Goal: Information Seeking & Learning: Find specific page/section

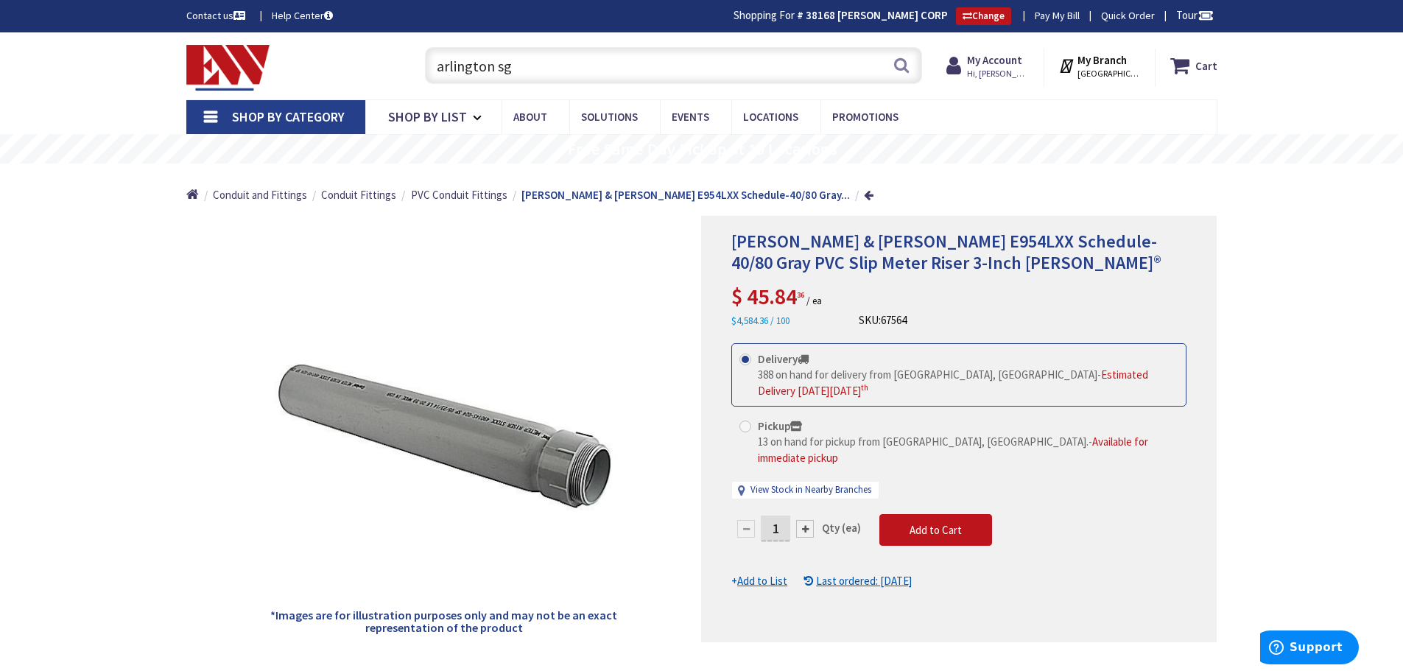
drag, startPoint x: 571, startPoint y: 69, endPoint x: 408, endPoint y: 67, distance: 162.8
click at [408, 67] on div "arlington sg arlington sg Search" at bounding box center [670, 64] width 527 height 47
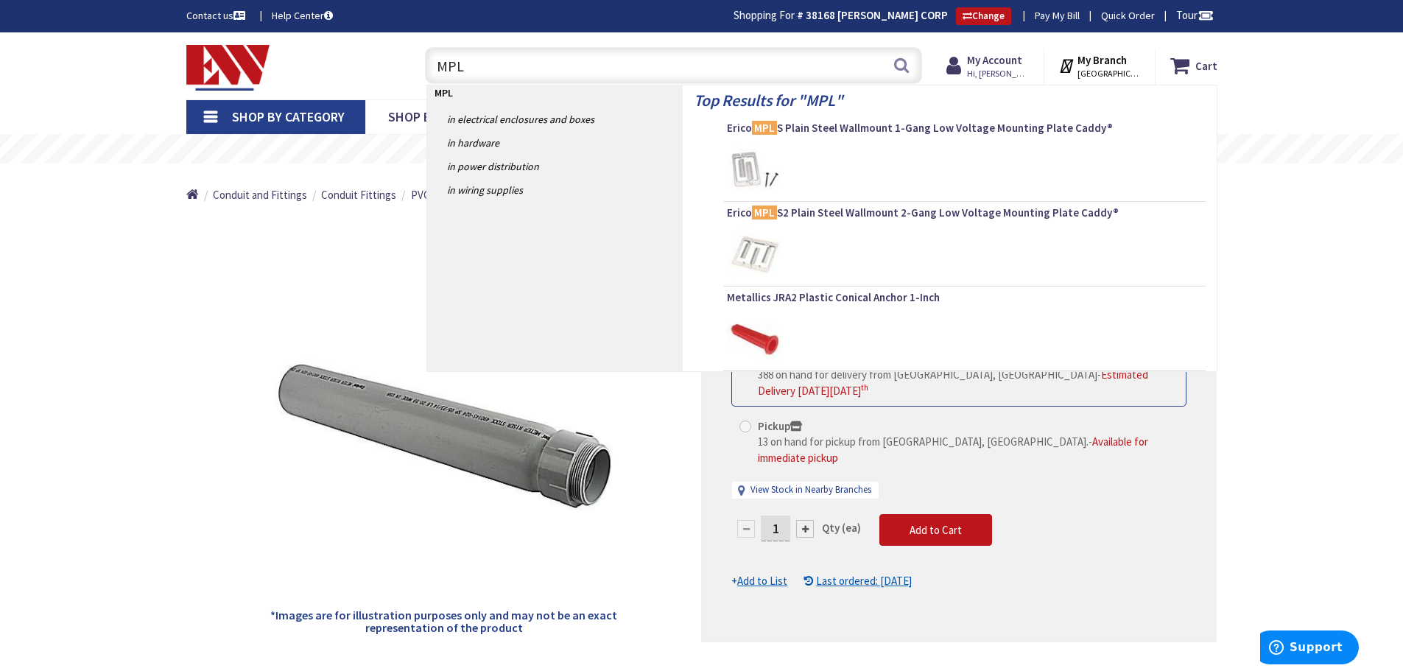
type input "MPLS"
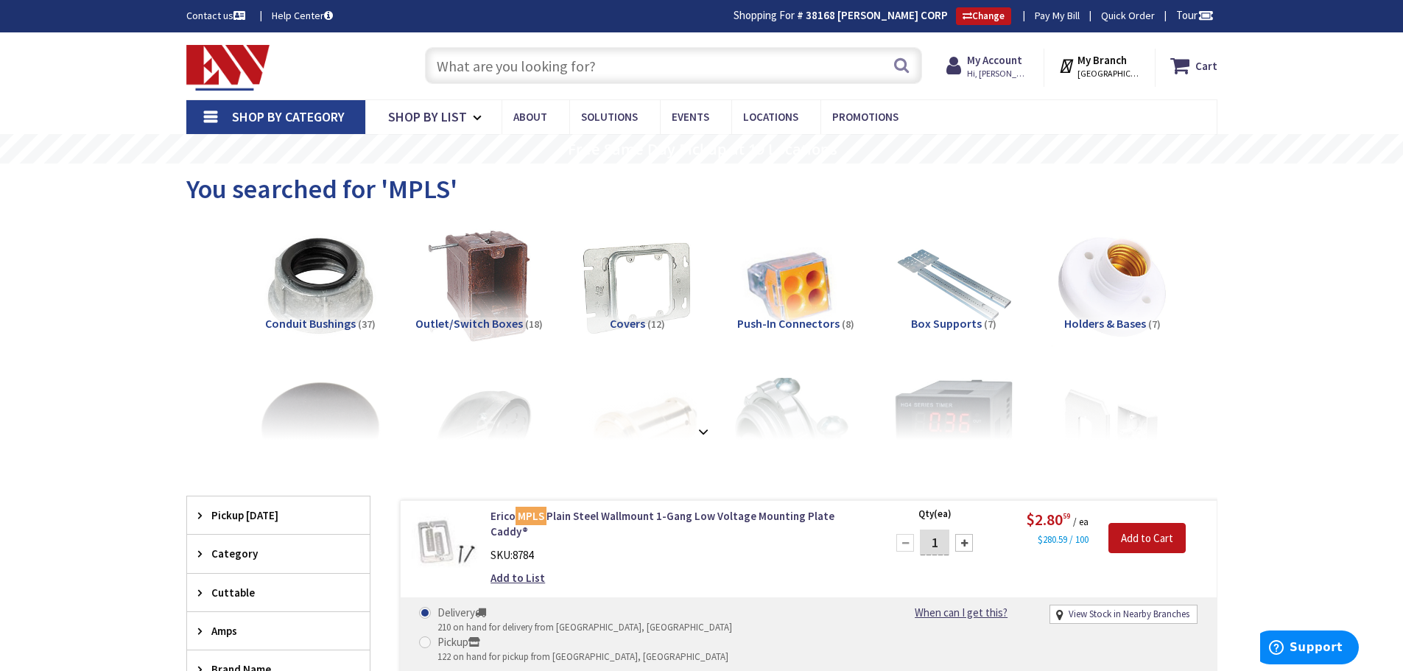
click at [554, 61] on input "text" at bounding box center [673, 65] width 497 height 37
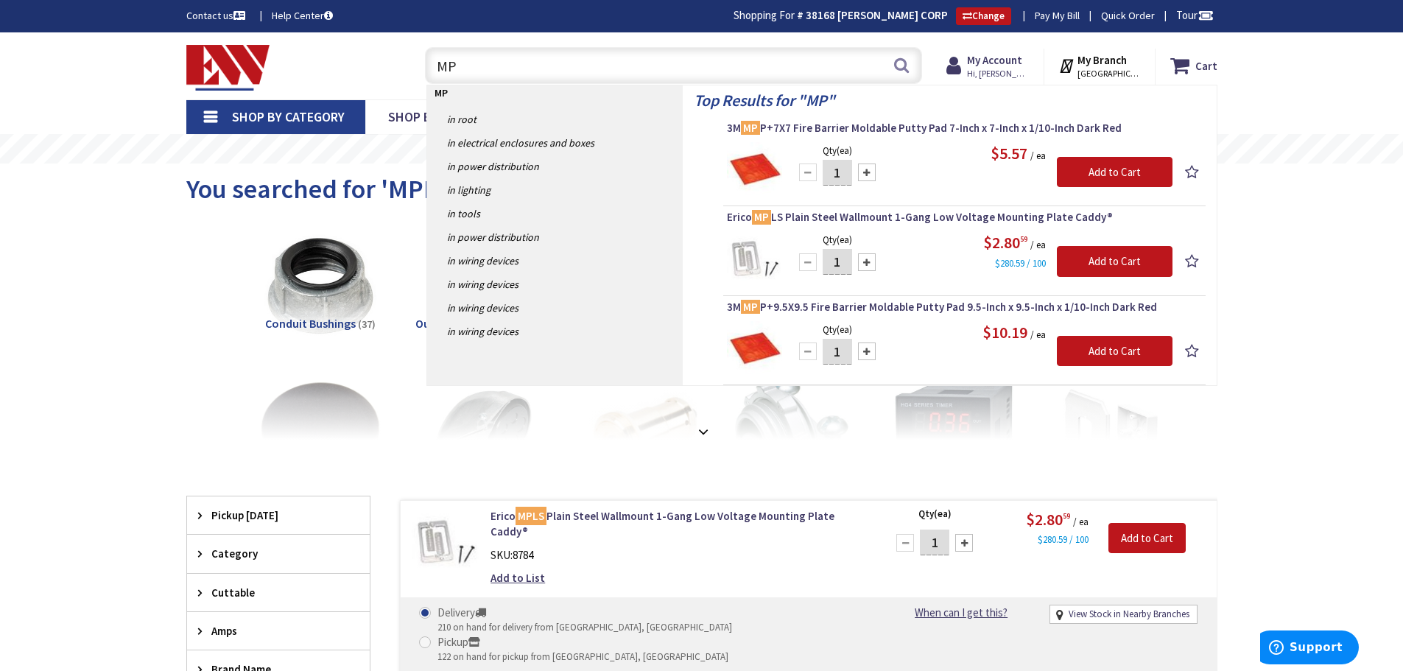
type input "MP1"
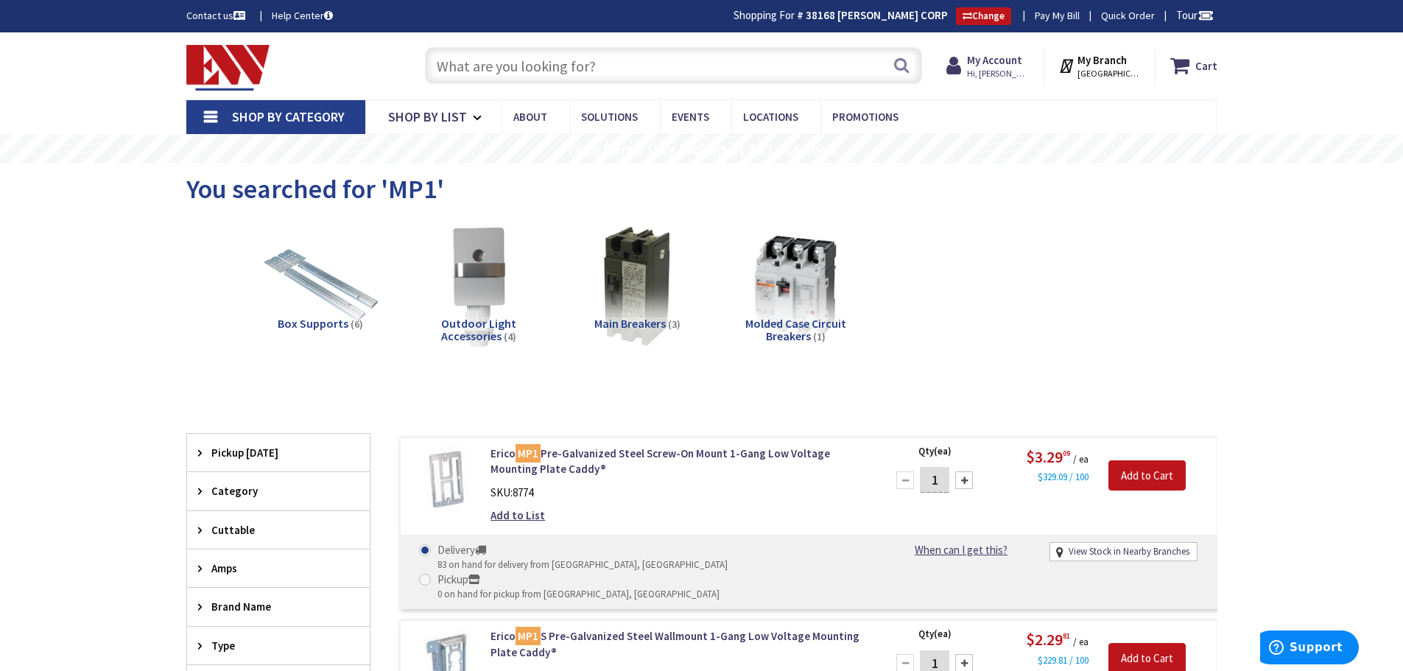
click at [627, 78] on input "text" at bounding box center [673, 65] width 497 height 37
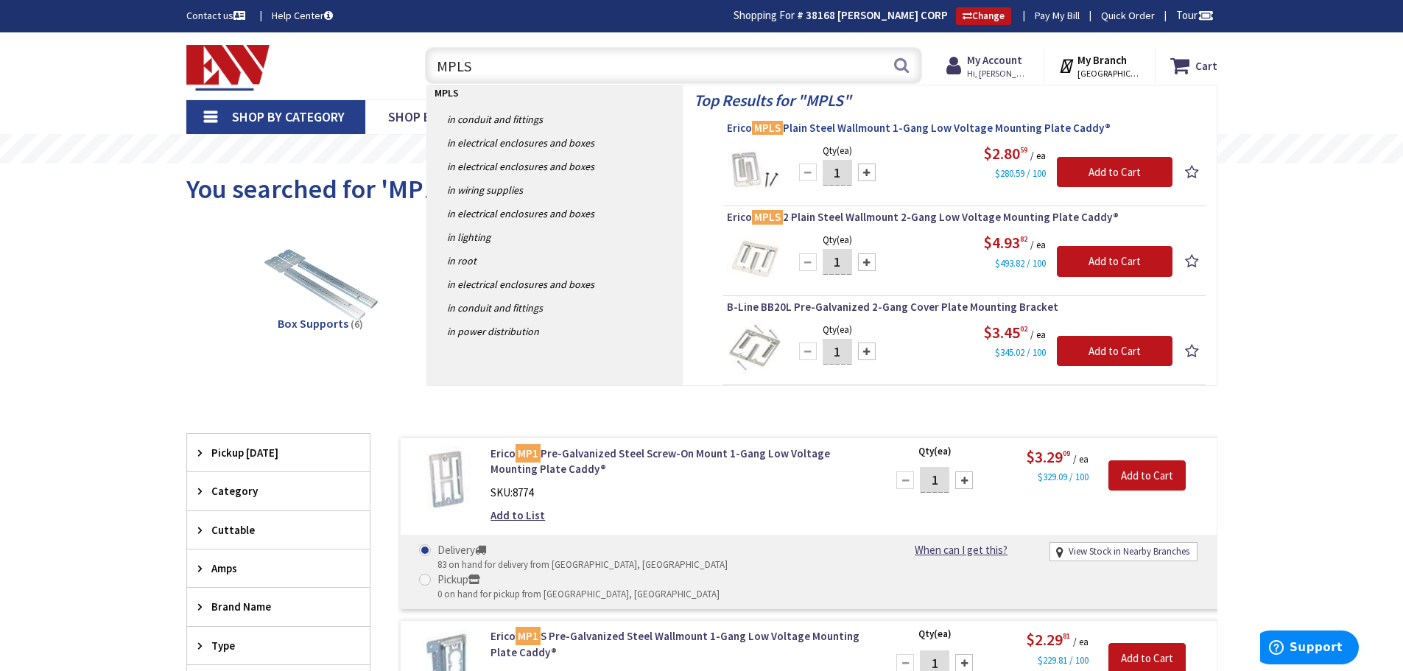
type input "MPLS"
click at [883, 129] on span "Erico MPLS Plain Steel Wallmount 1-Gang Low Voltage Mounting Plate Caddy®" at bounding box center [964, 128] width 475 height 15
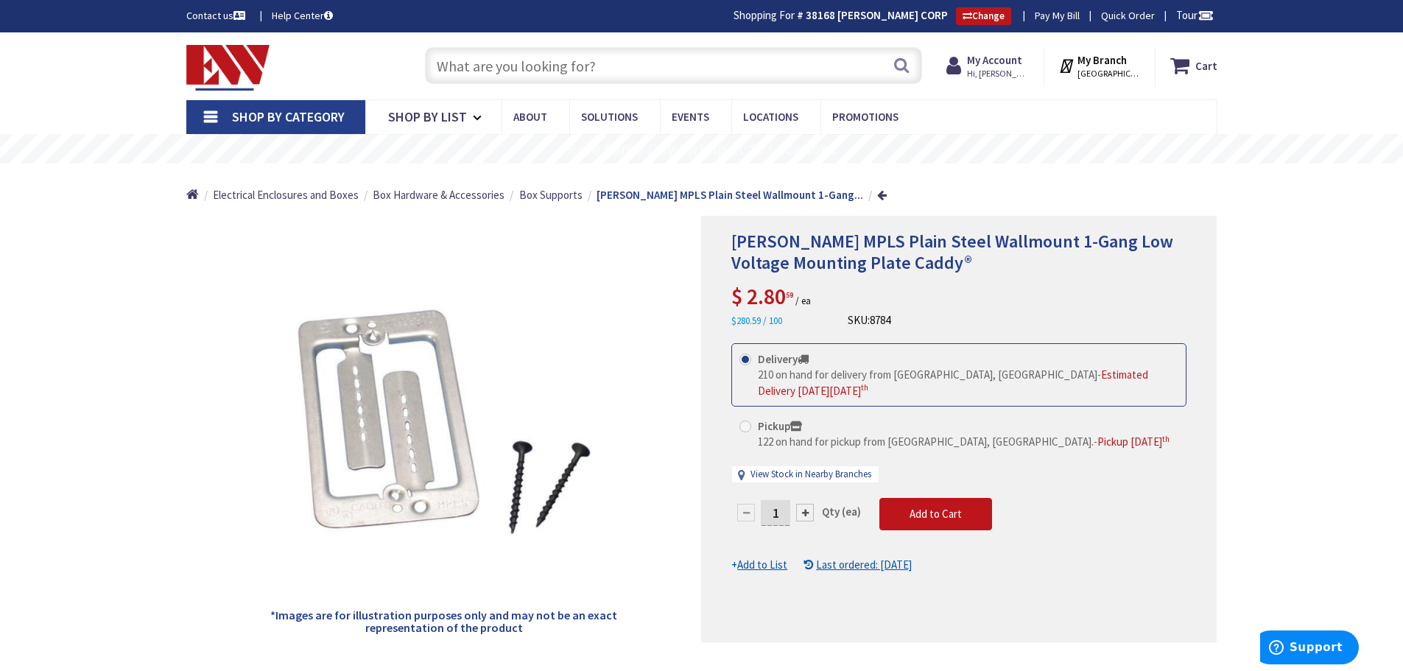
click at [719, 75] on input "text" at bounding box center [673, 65] width 497 height 37
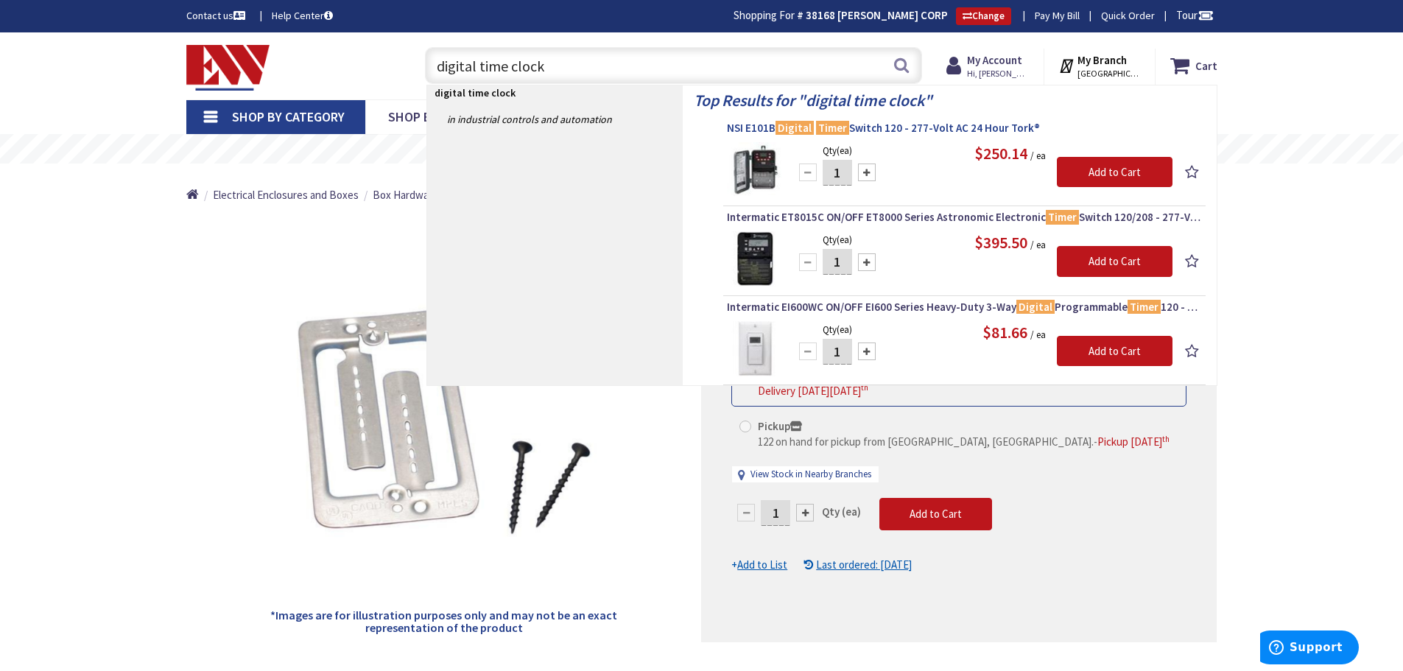
type input "digital time clock"
click at [890, 219] on span "Intermatic ET8015C ON/OFF ET8000 Series Astronomic Electronic Timer Switch 120/…" at bounding box center [964, 217] width 475 height 15
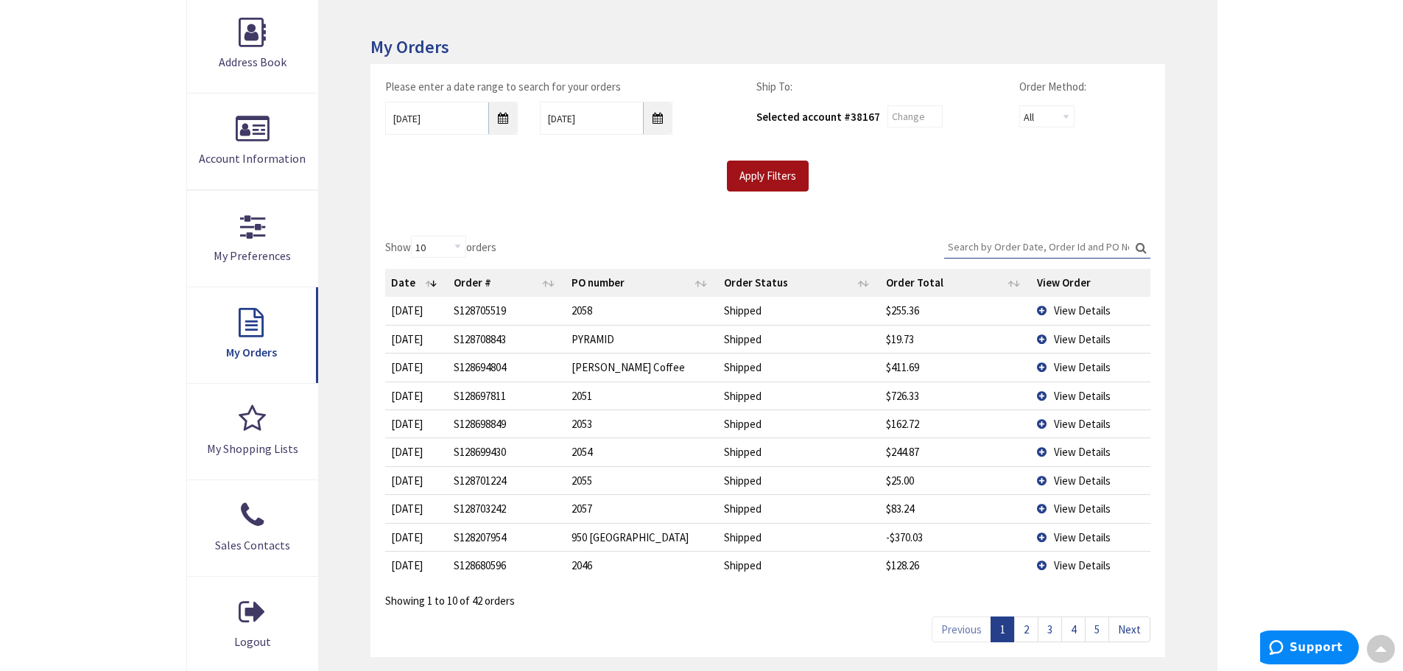
click at [784, 177] on input "Apply Filters" at bounding box center [768, 176] width 82 height 31
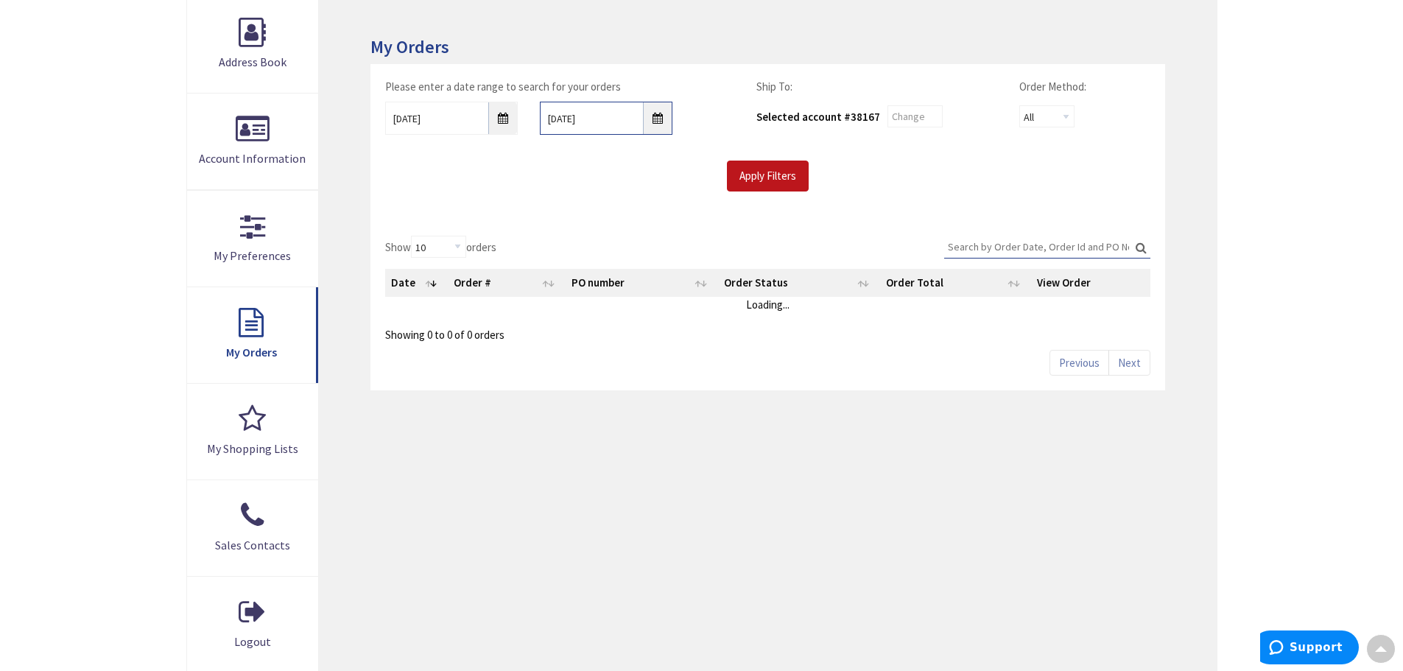
click at [619, 119] on input "09/04/2025" at bounding box center [606, 118] width 133 height 33
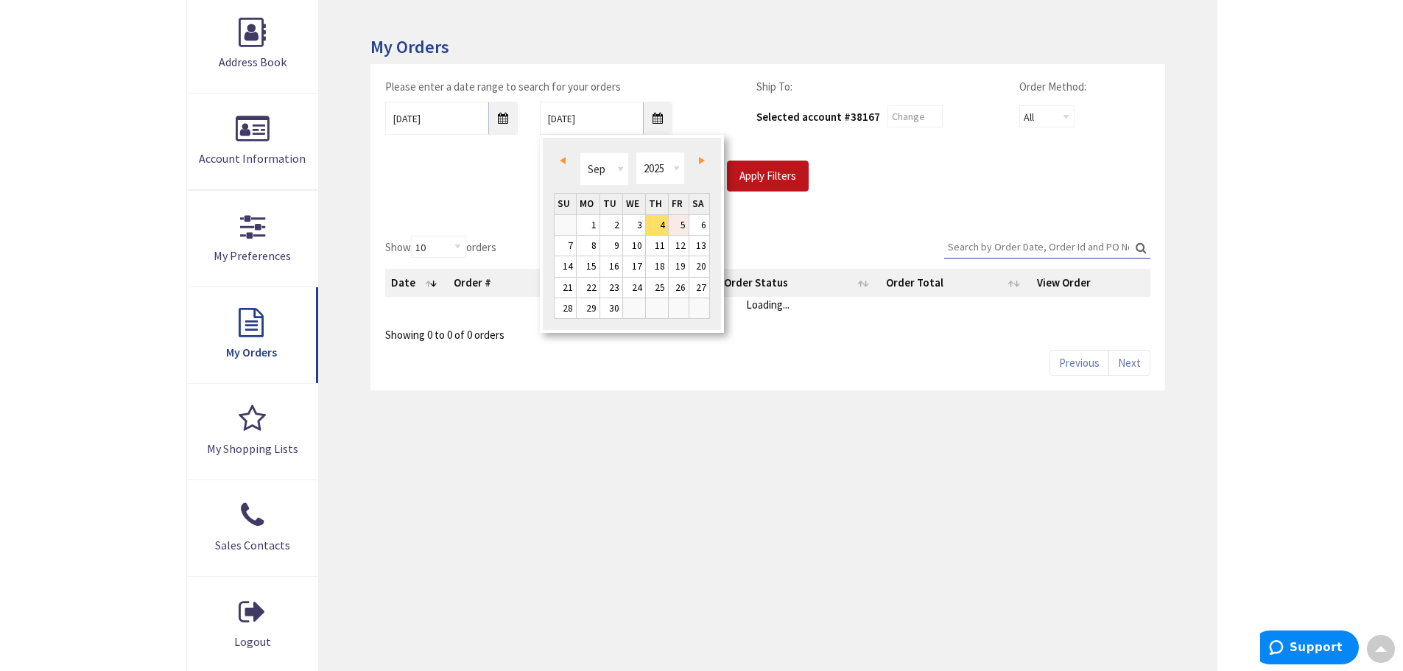
click at [681, 222] on link "5" at bounding box center [679, 225] width 20 height 20
type input "09/05/2025"
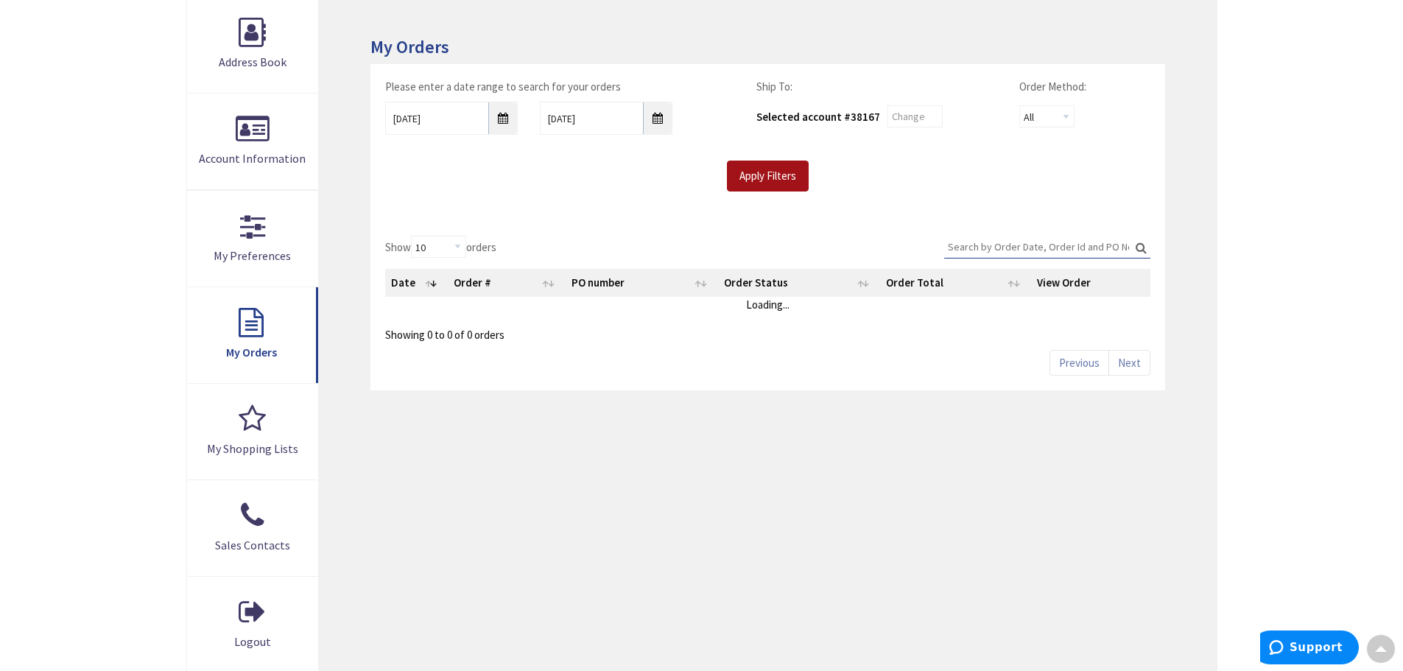
click at [786, 178] on input "Apply Filters" at bounding box center [768, 176] width 82 height 31
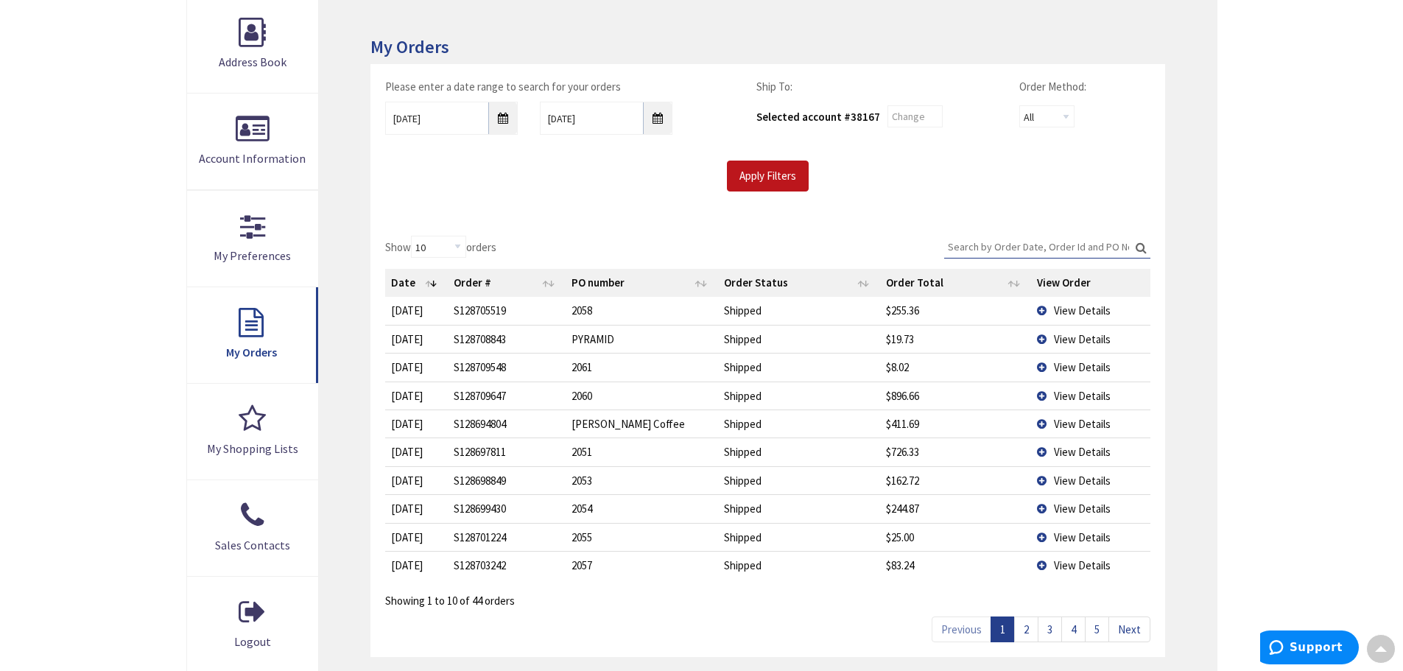
click at [1072, 398] on span "View Details" at bounding box center [1082, 396] width 57 height 14
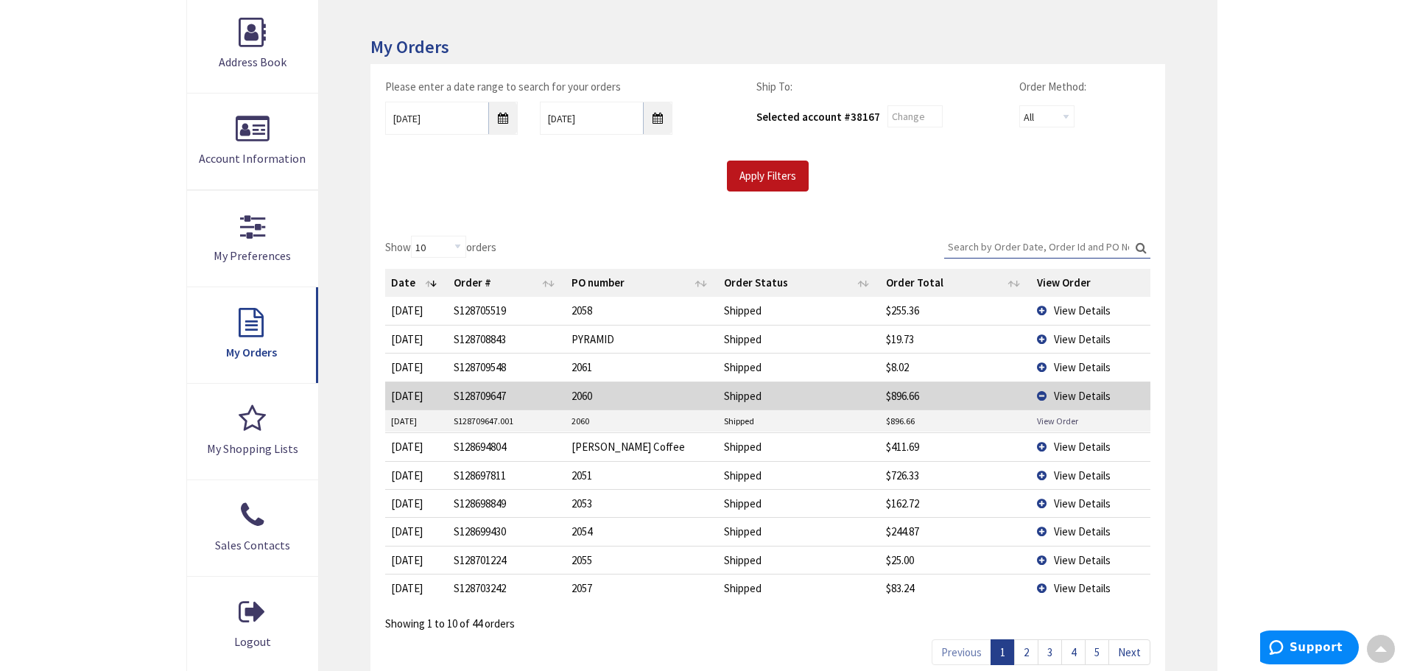
click at [1072, 423] on link "View Order" at bounding box center [1057, 421] width 41 height 13
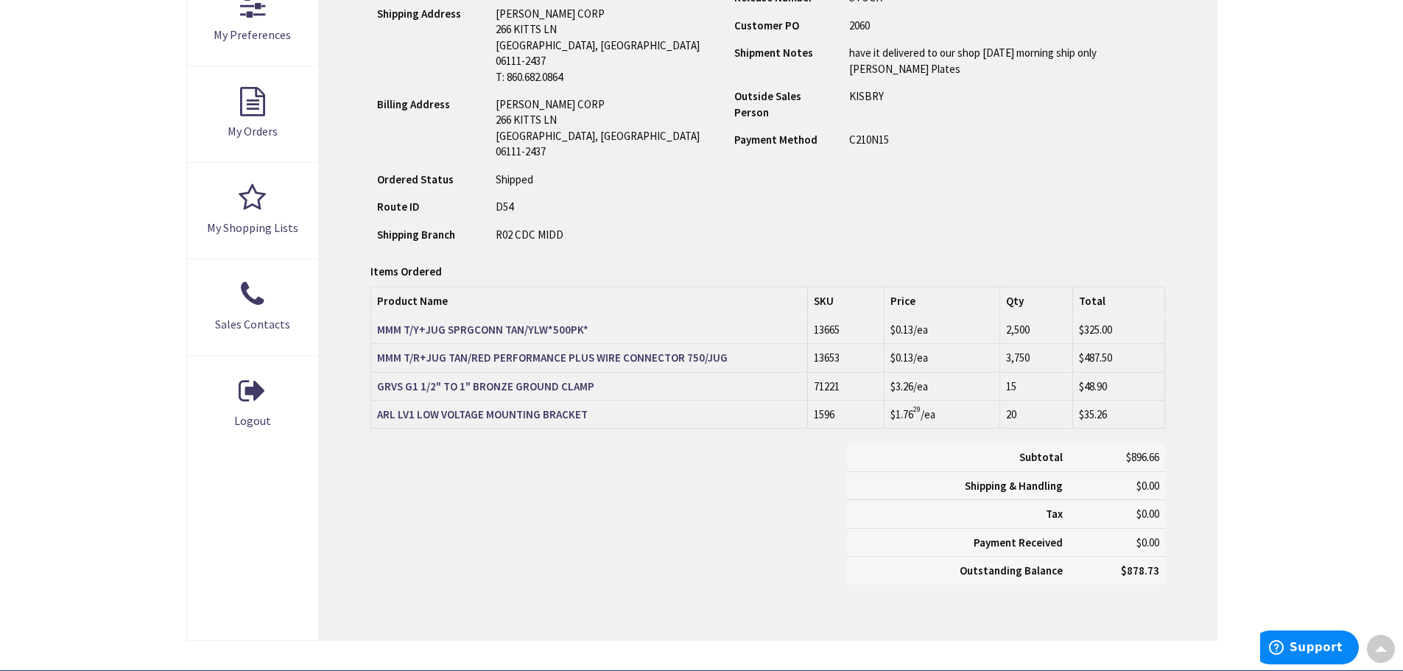
scroll to position [444, 0]
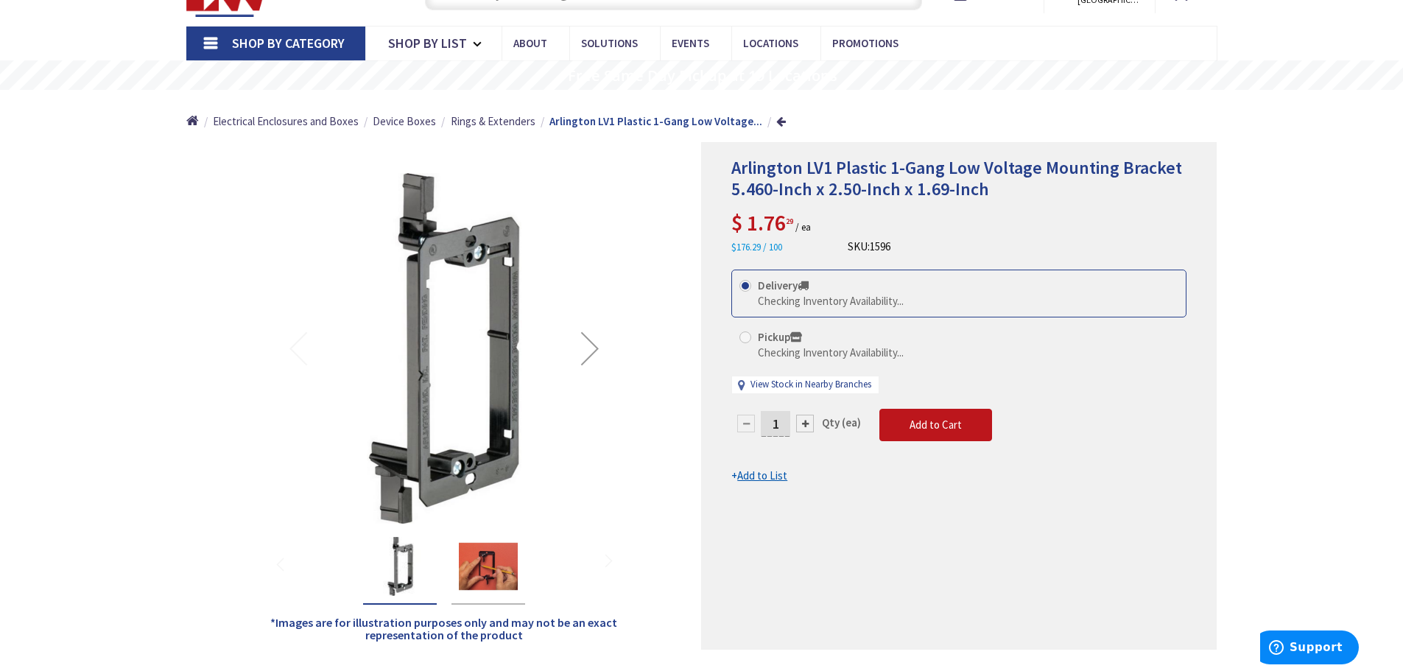
scroll to position [76, 0]
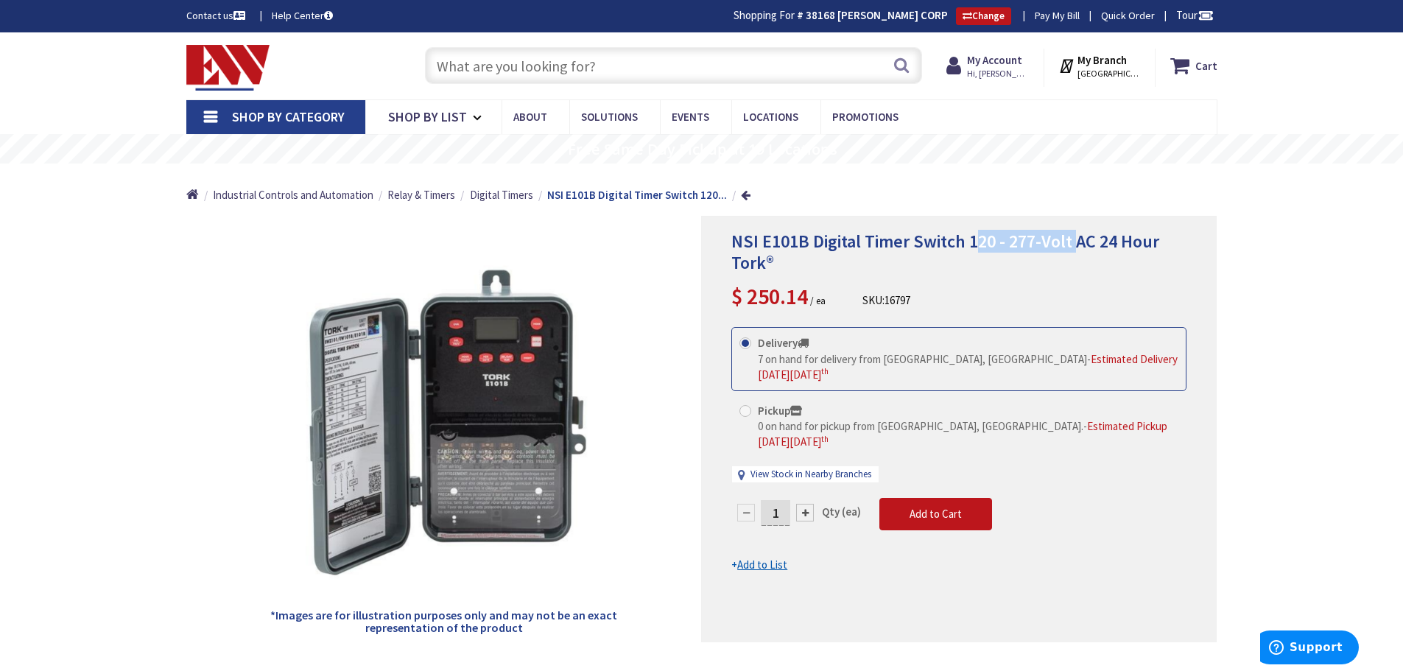
drag, startPoint x: 975, startPoint y: 240, endPoint x: 1134, endPoint y: 239, distance: 159.1
click at [1131, 239] on span "NSI E101B Digital Timer Switch 120 - 277-Volt AC 24 Hour Tork®" at bounding box center [945, 252] width 428 height 44
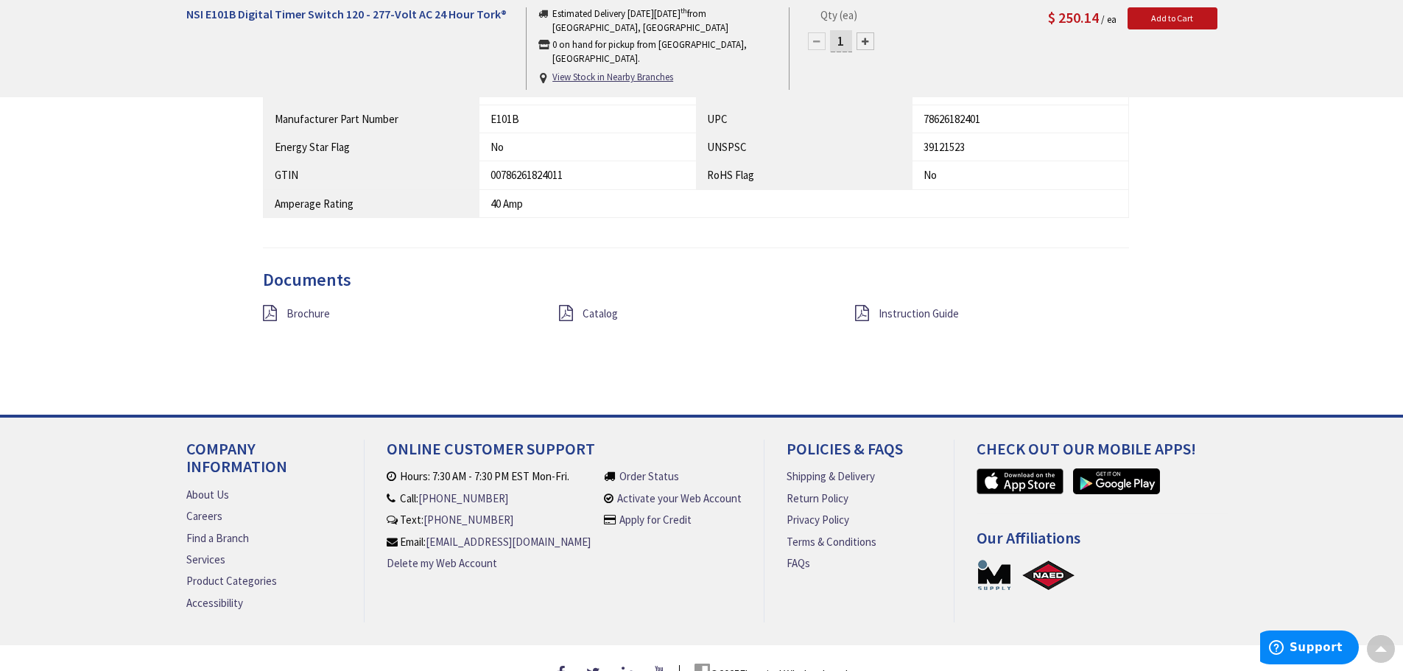
scroll to position [1326, 0]
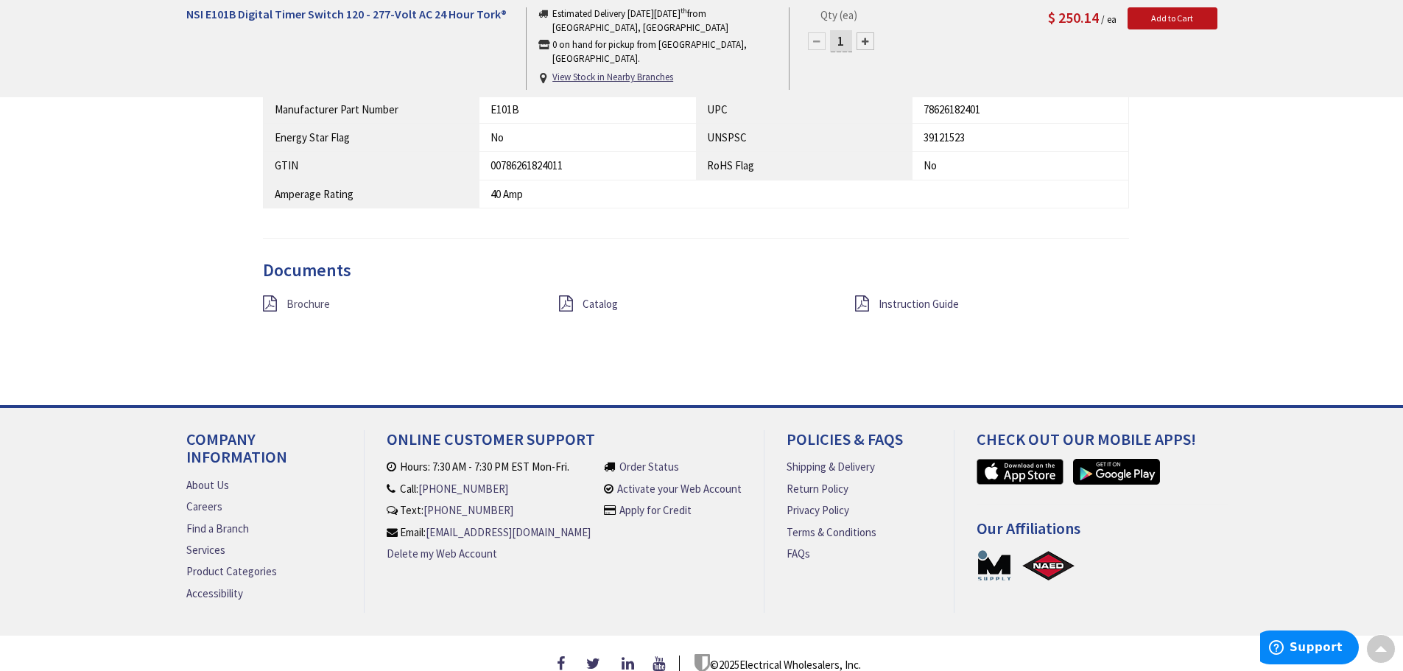
click at [305, 308] on span "Brochure" at bounding box center [307, 304] width 43 height 14
click at [601, 299] on span "Catalog" at bounding box center [600, 304] width 35 height 14
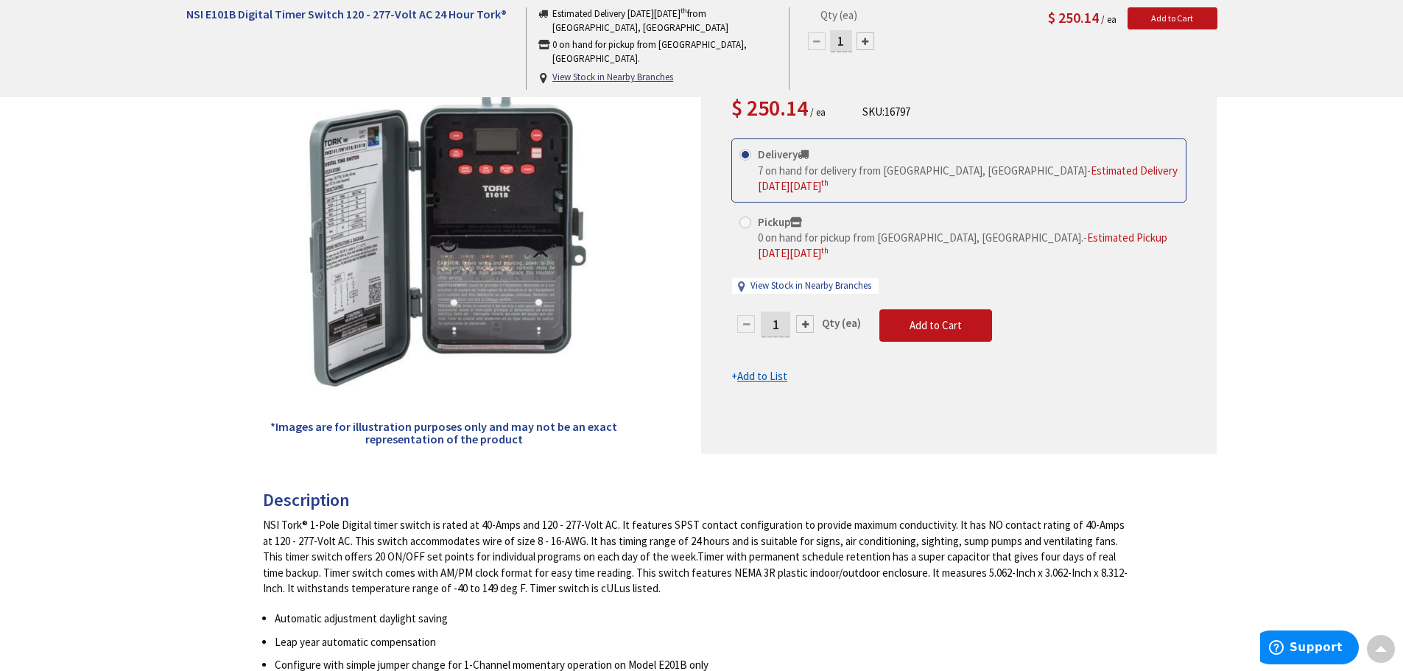
scroll to position [147, 0]
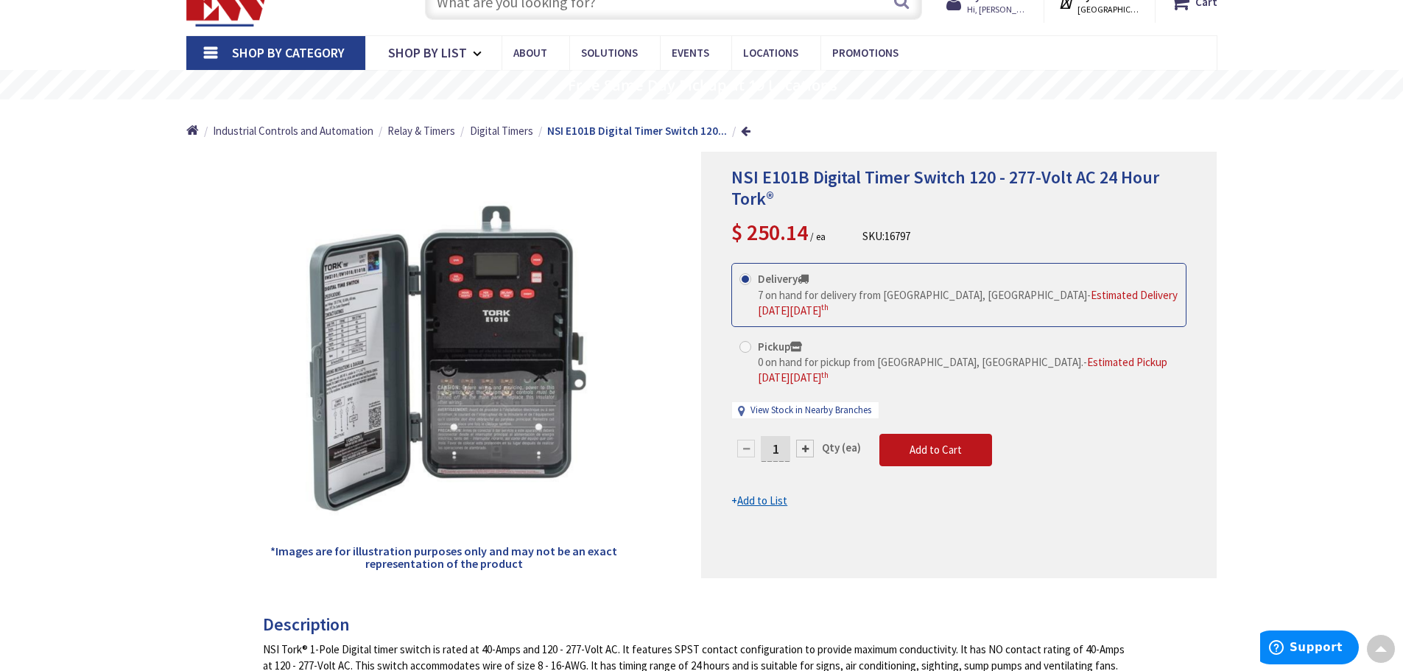
scroll to position [0, 0]
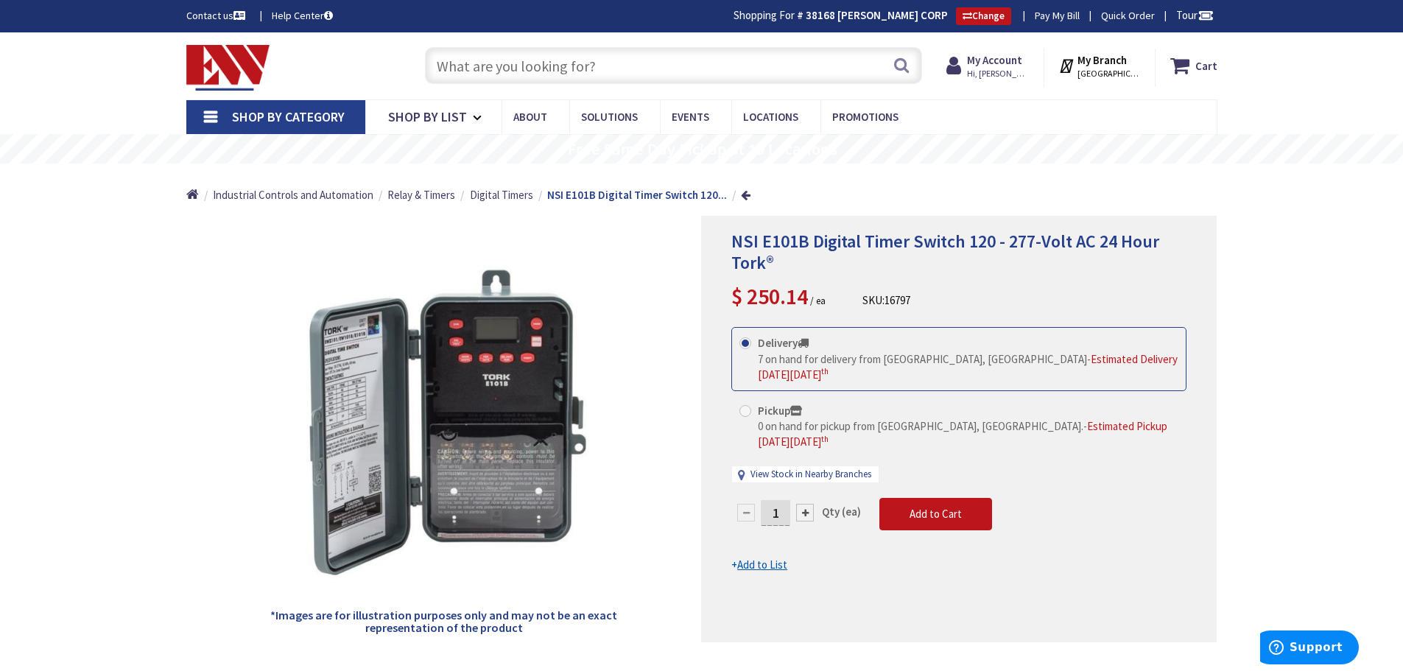
click at [629, 65] on input "text" at bounding box center [673, 65] width 497 height 37
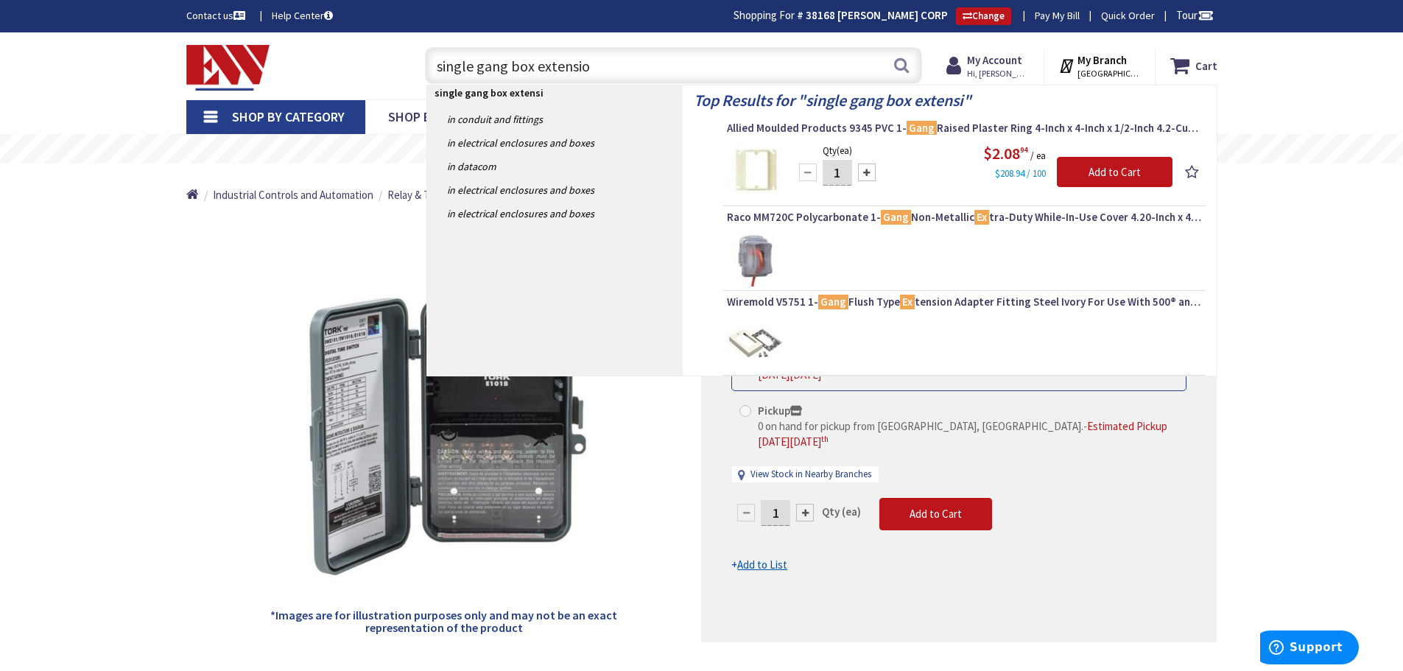
type input "single gang box extension"
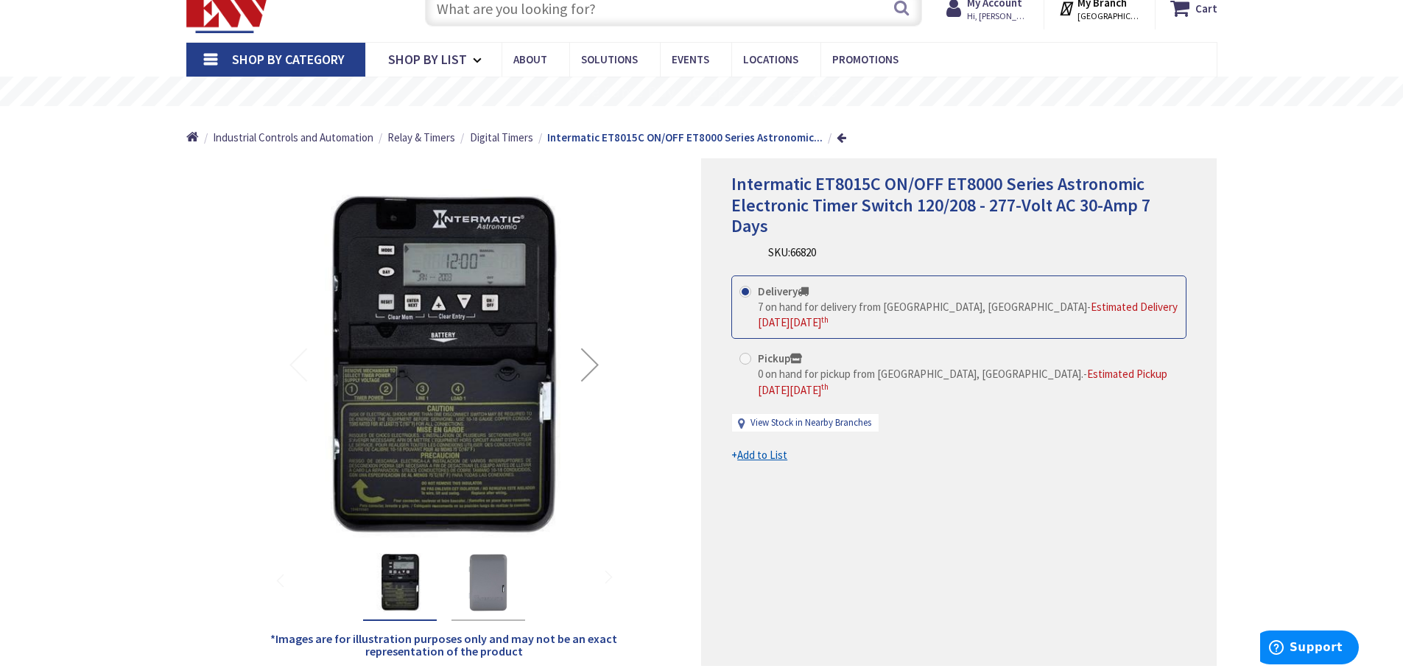
scroll to position [74, 0]
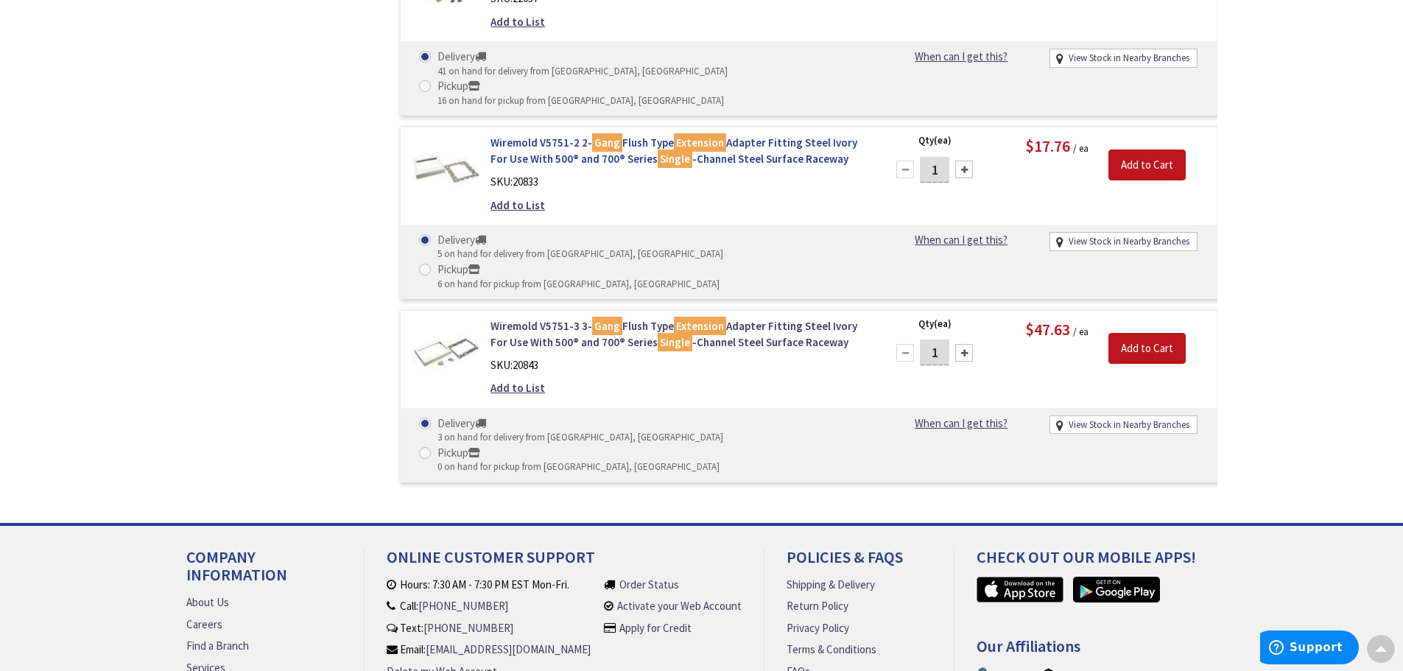
scroll to position [235, 0]
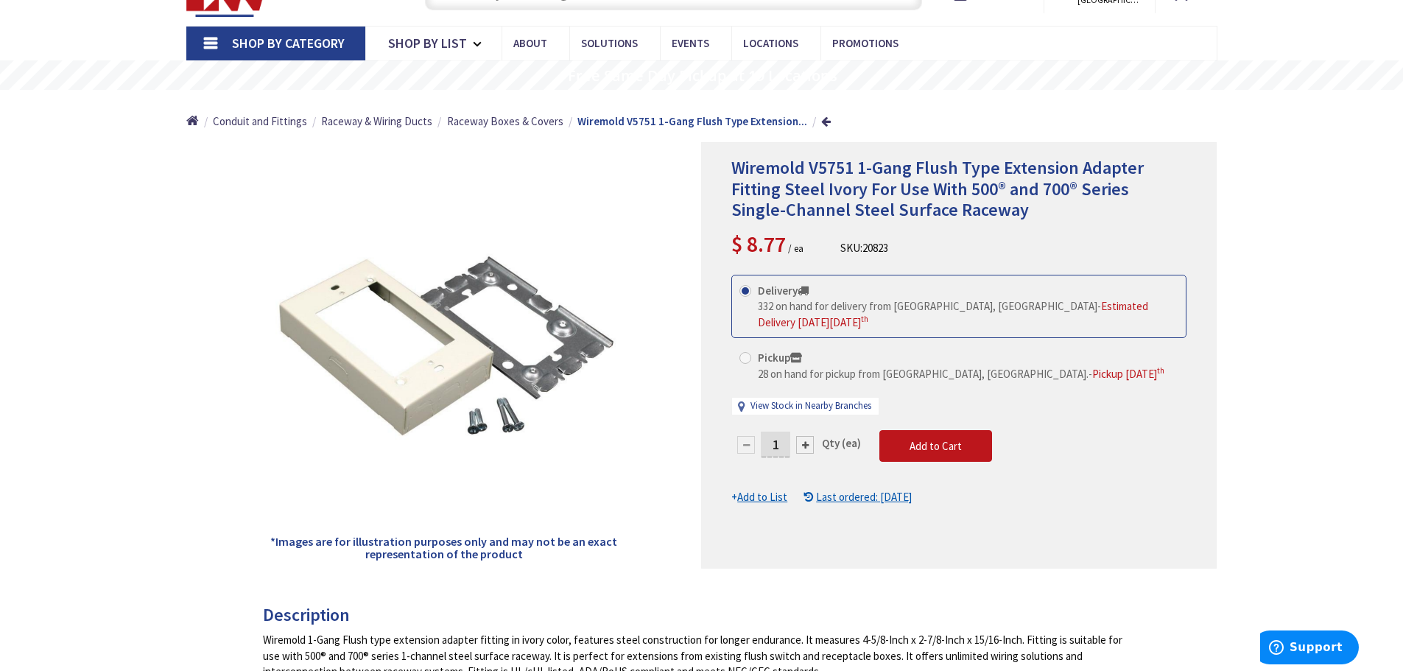
scroll to position [76, 0]
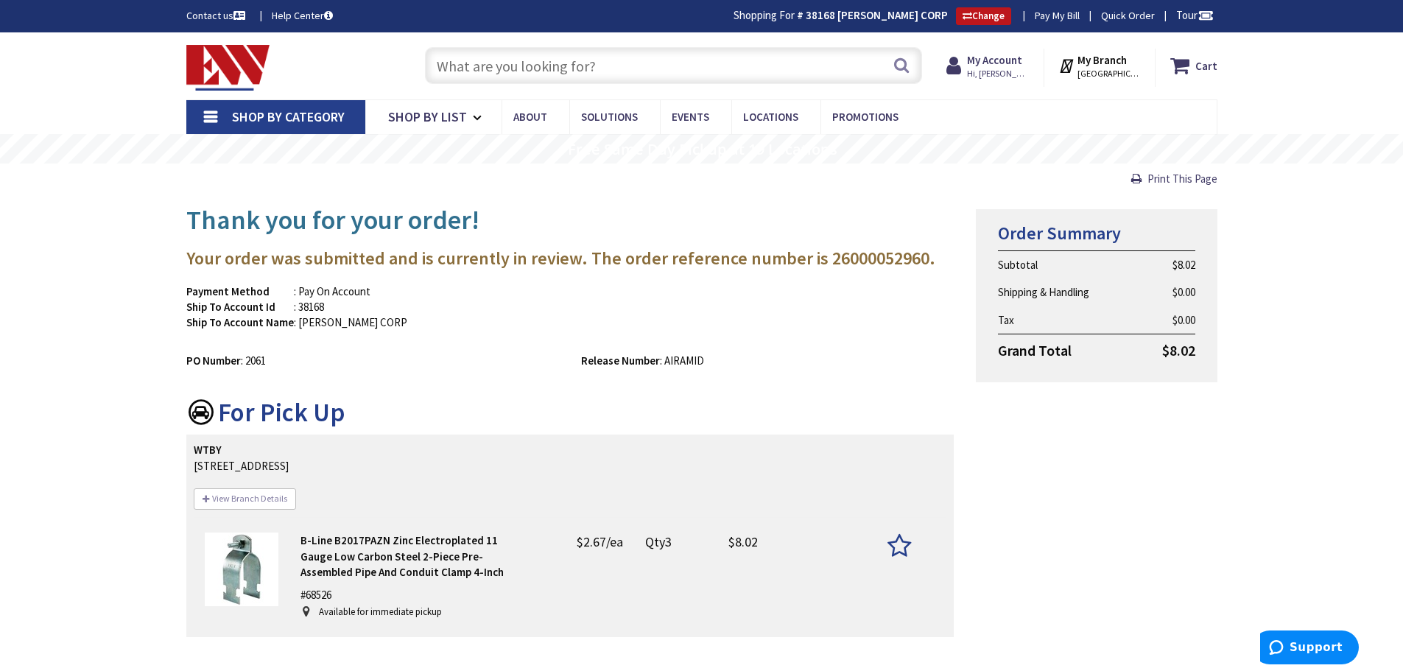
click at [561, 60] on input "text" at bounding box center [673, 65] width 497 height 37
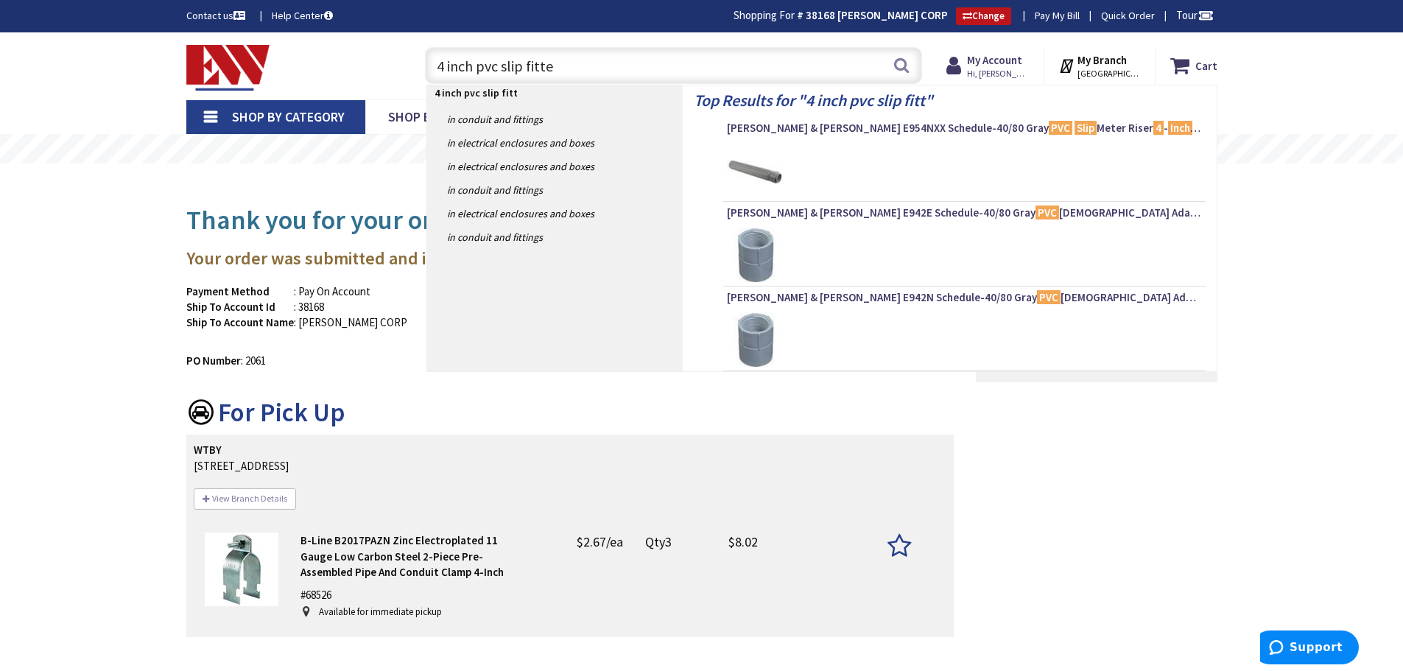
type input "4 inch pvc slip fitter"
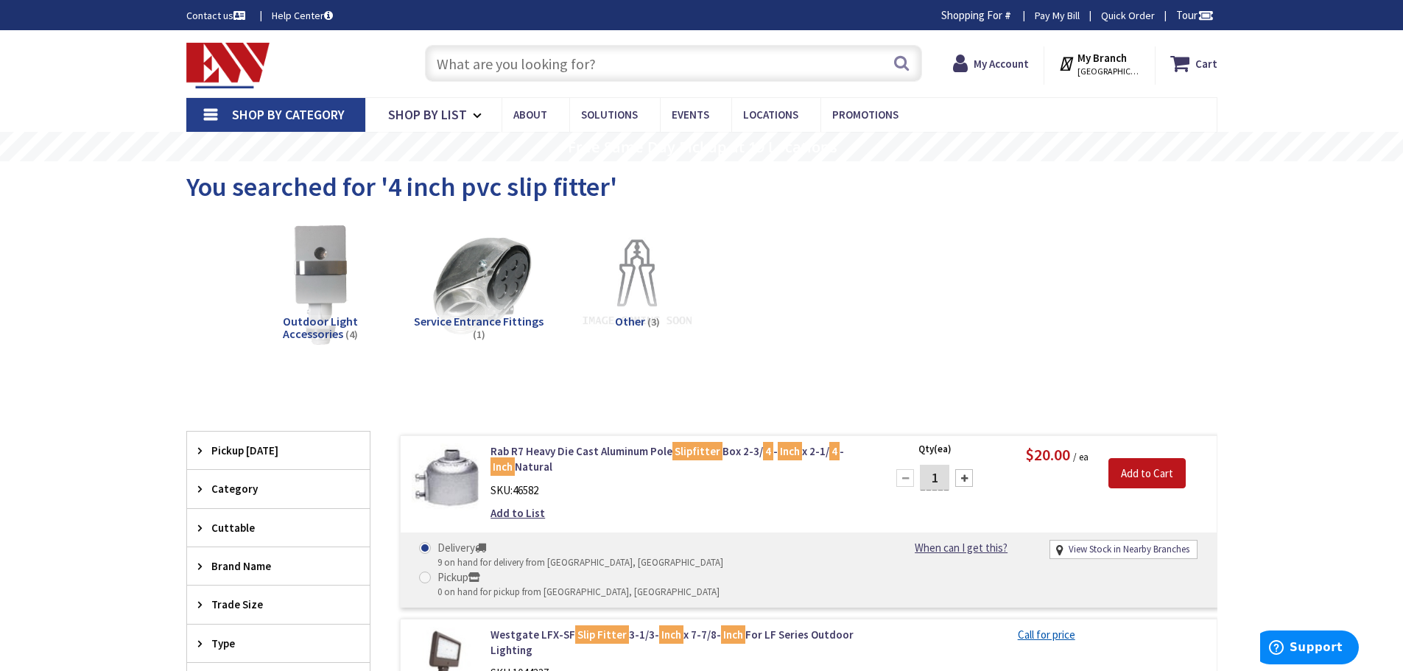
click at [550, 82] on div "Search" at bounding box center [670, 62] width 504 height 47
click at [552, 73] on input "text" at bounding box center [673, 63] width 497 height 37
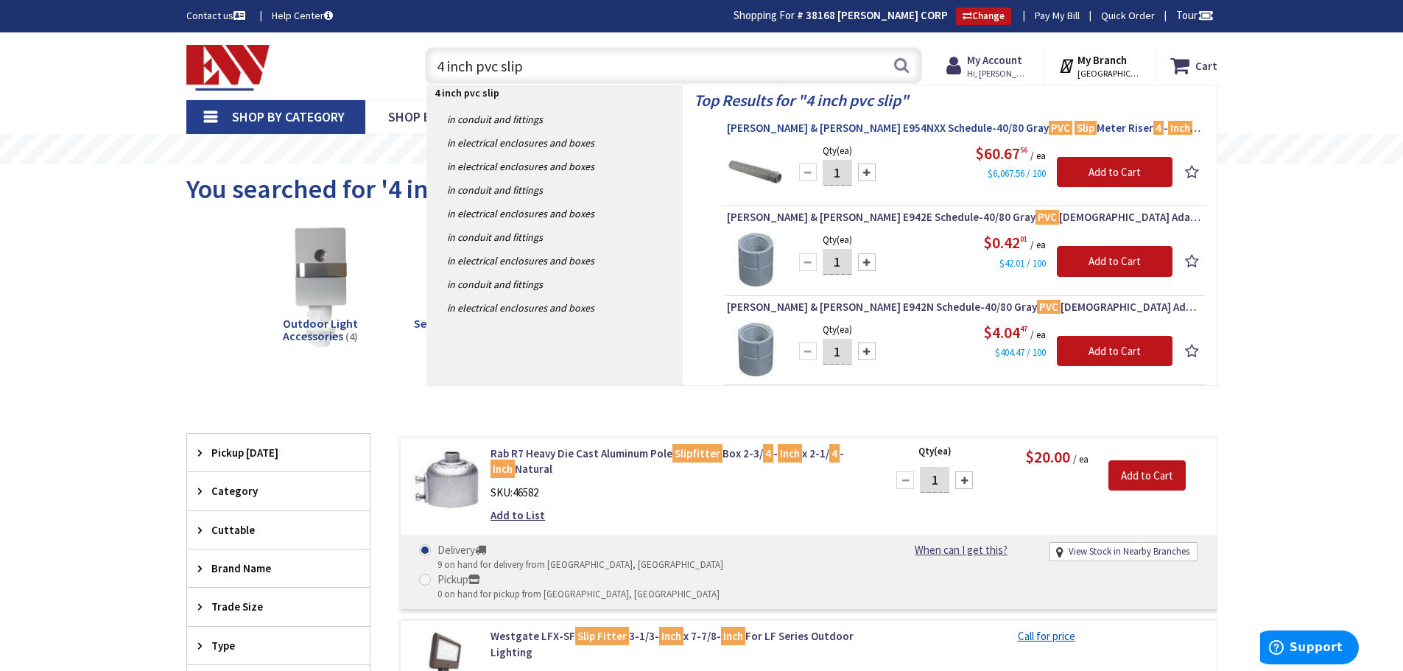
type input "4 inch pvc slip"
click at [1049, 126] on mark "PVC" at bounding box center [1061, 128] width 24 height 18
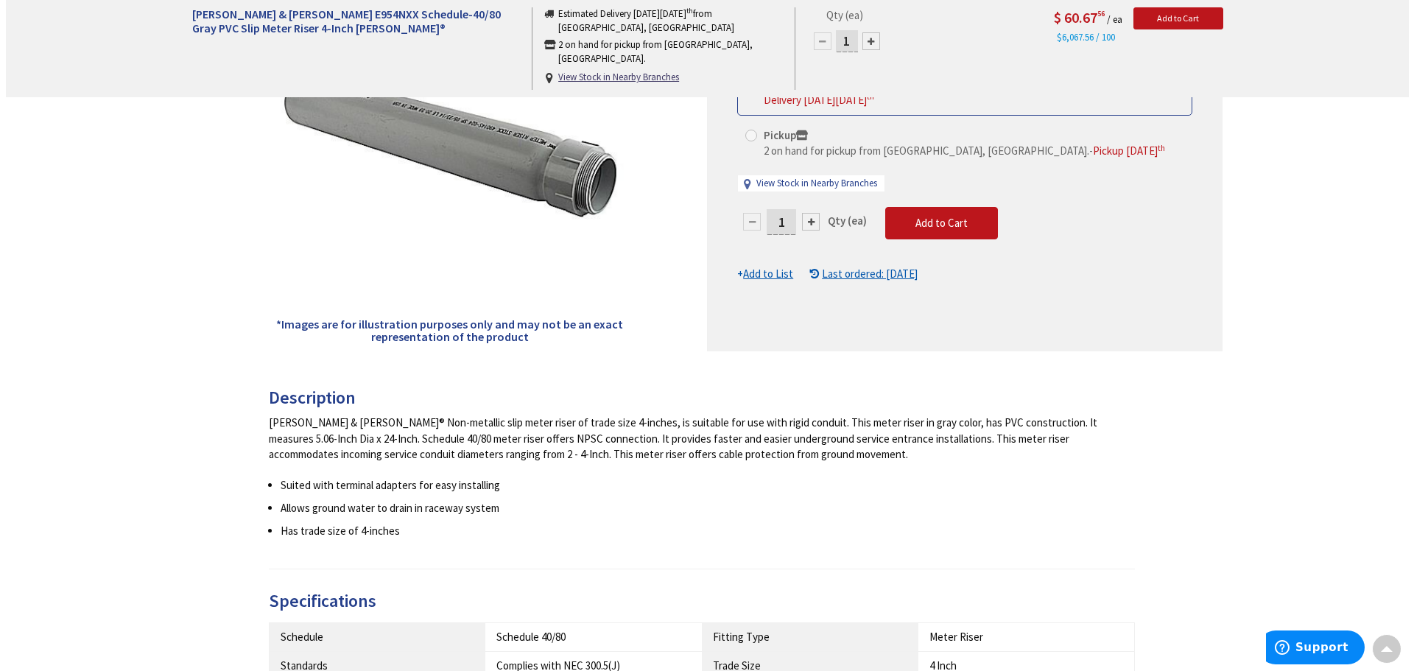
scroll to position [297, 0]
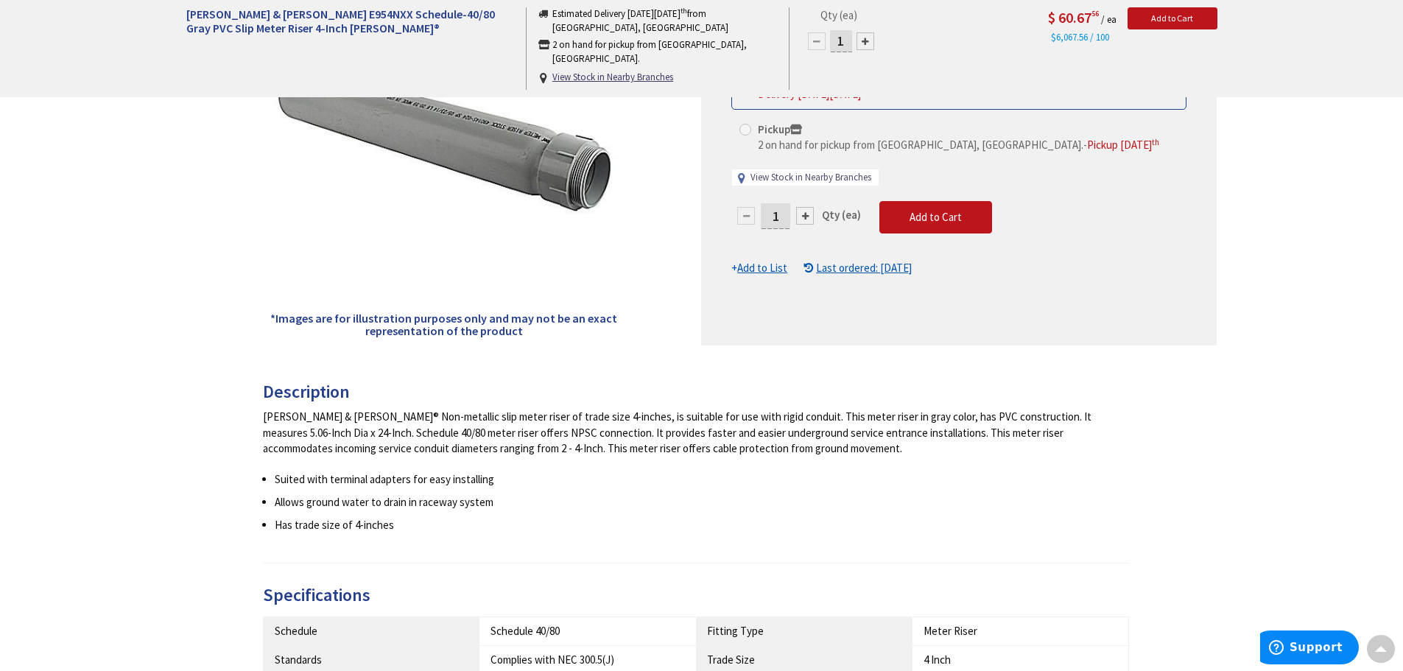
click at [839, 176] on link "View Stock in Nearby Branches" at bounding box center [810, 178] width 121 height 14
select select "data-availability"
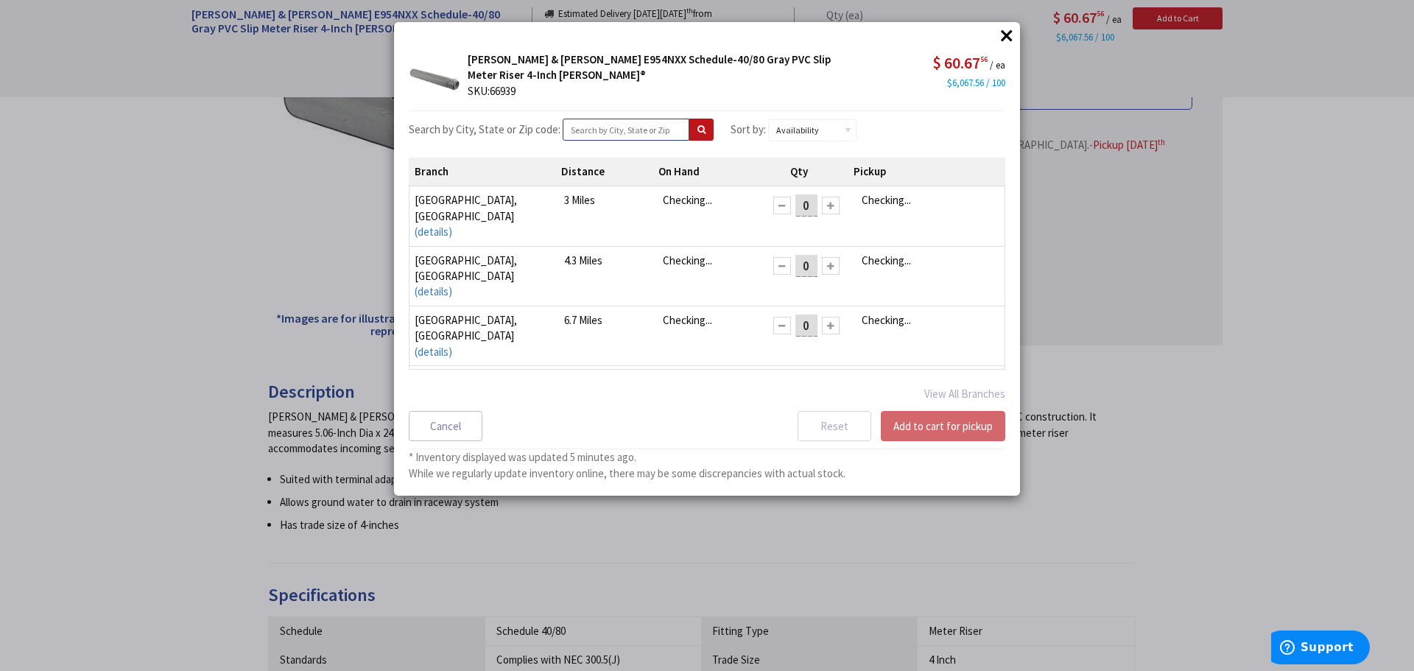
click at [642, 127] on input "text" at bounding box center [626, 130] width 127 height 22
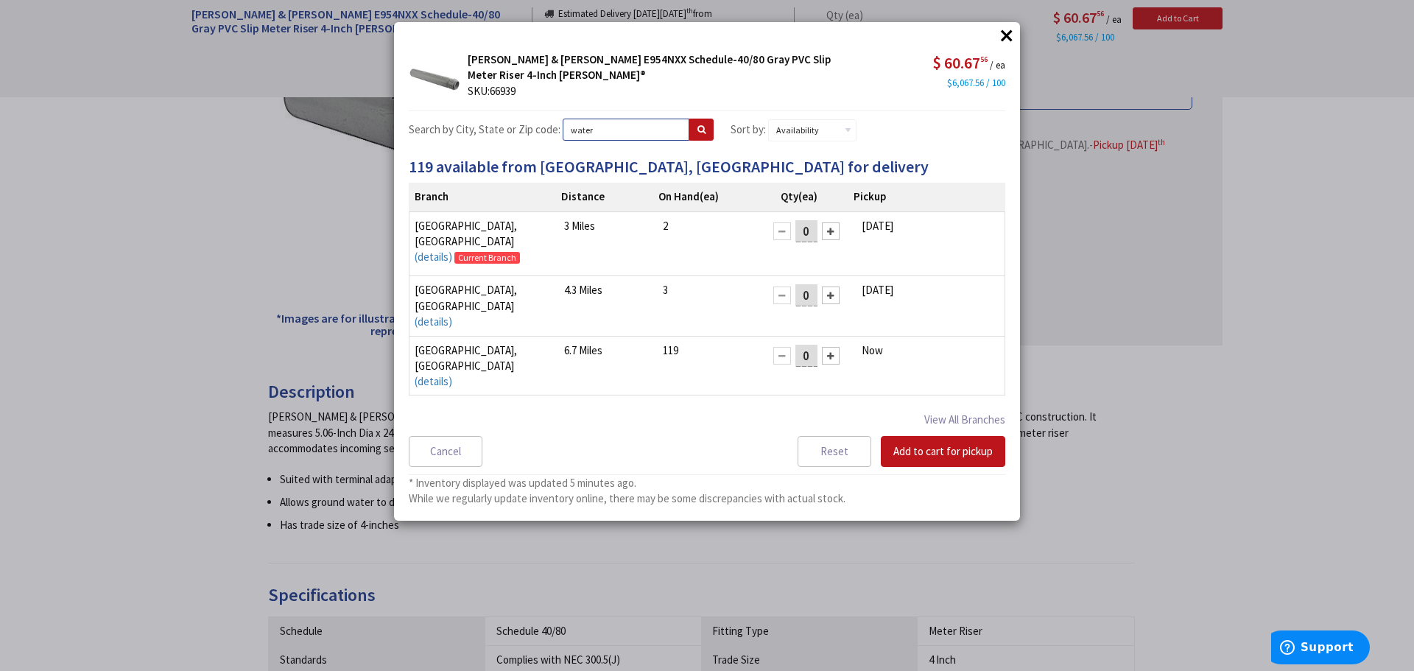
type input "waterbury"
click at [697, 127] on icon at bounding box center [701, 129] width 8 height 9
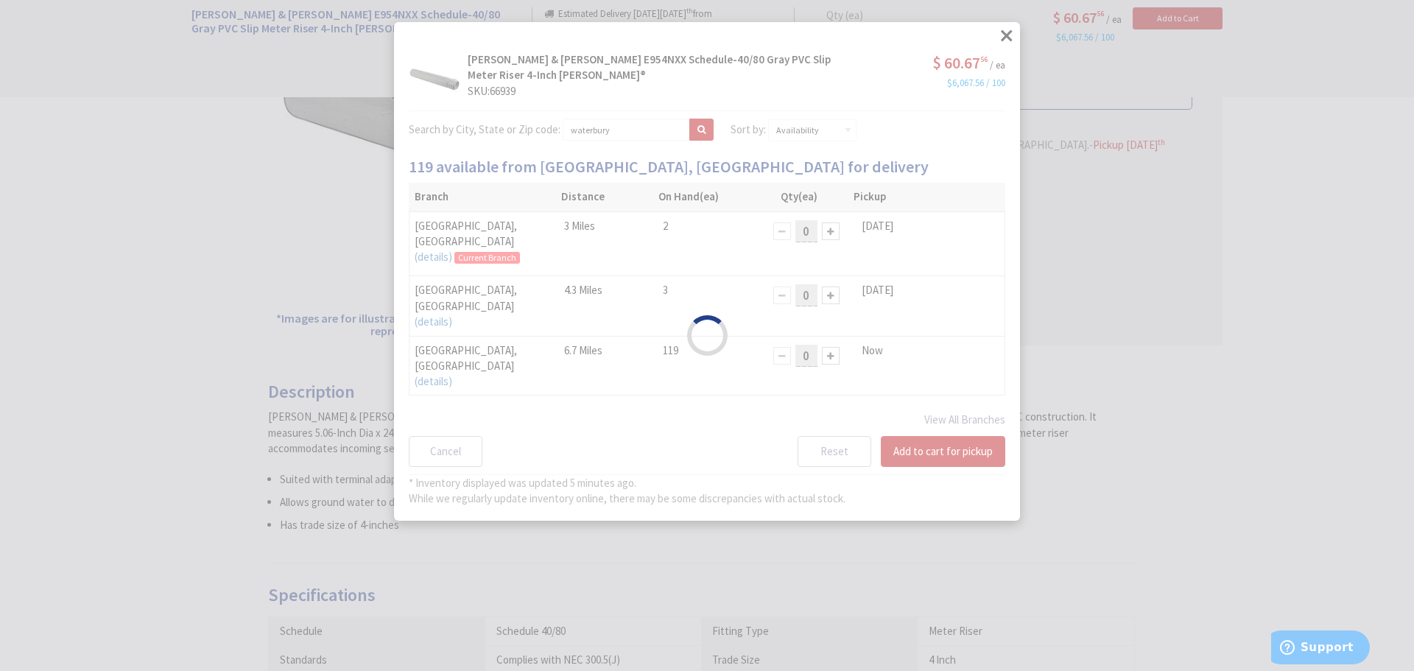
select select "data-availability"
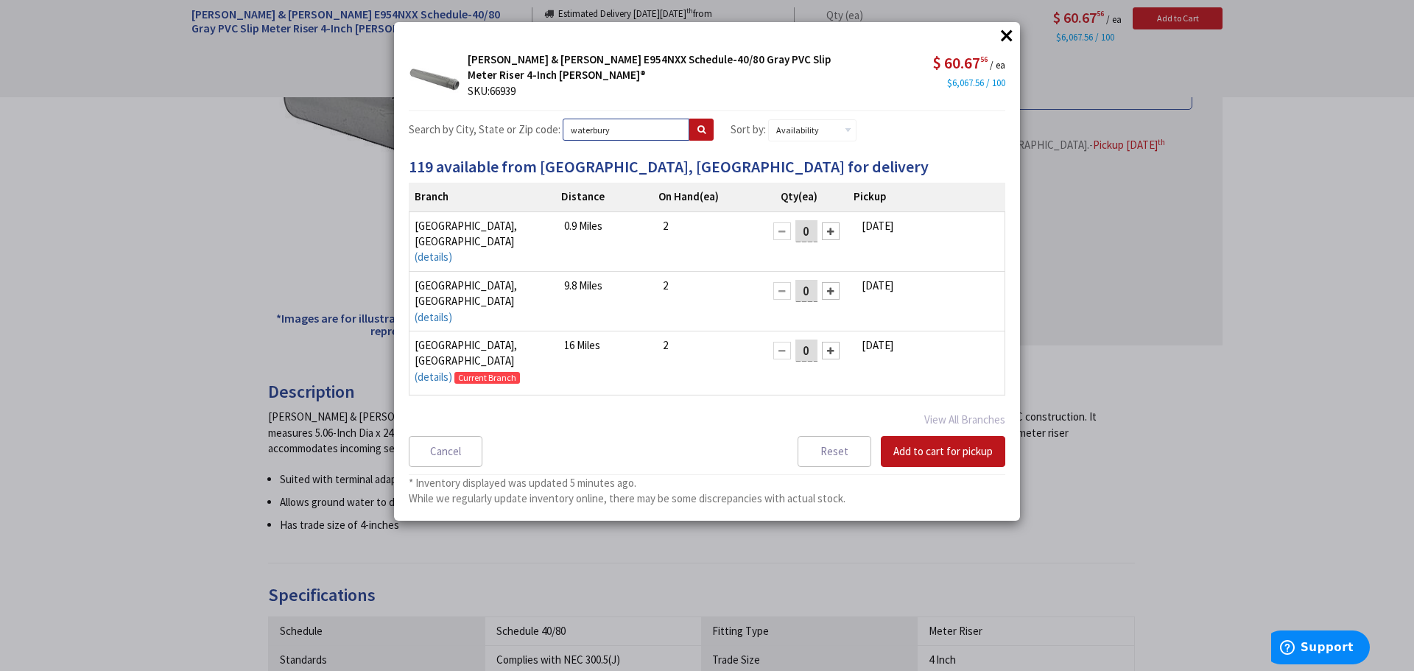
drag, startPoint x: 625, startPoint y: 133, endPoint x: 560, endPoint y: 135, distance: 64.8
click at [560, 135] on div "Search by City, State or Zip code: waterbury" at bounding box center [561, 131] width 305 height 24
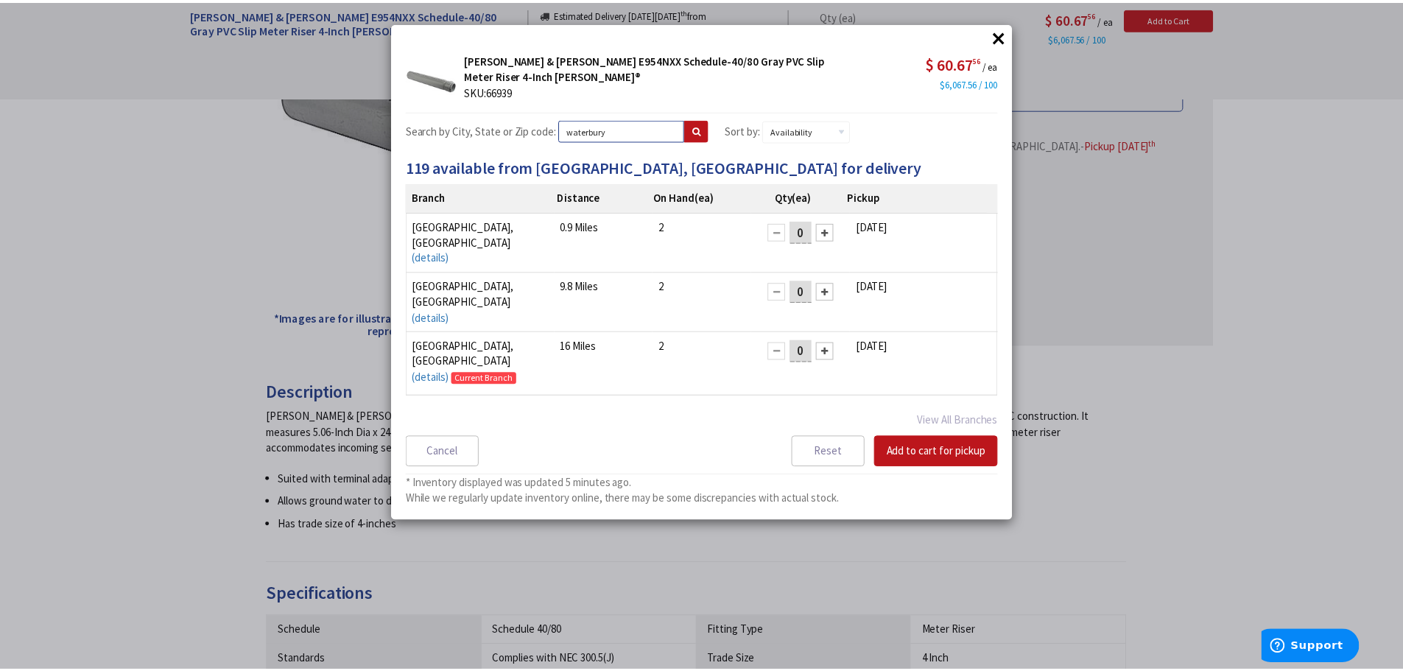
scroll to position [74, 0]
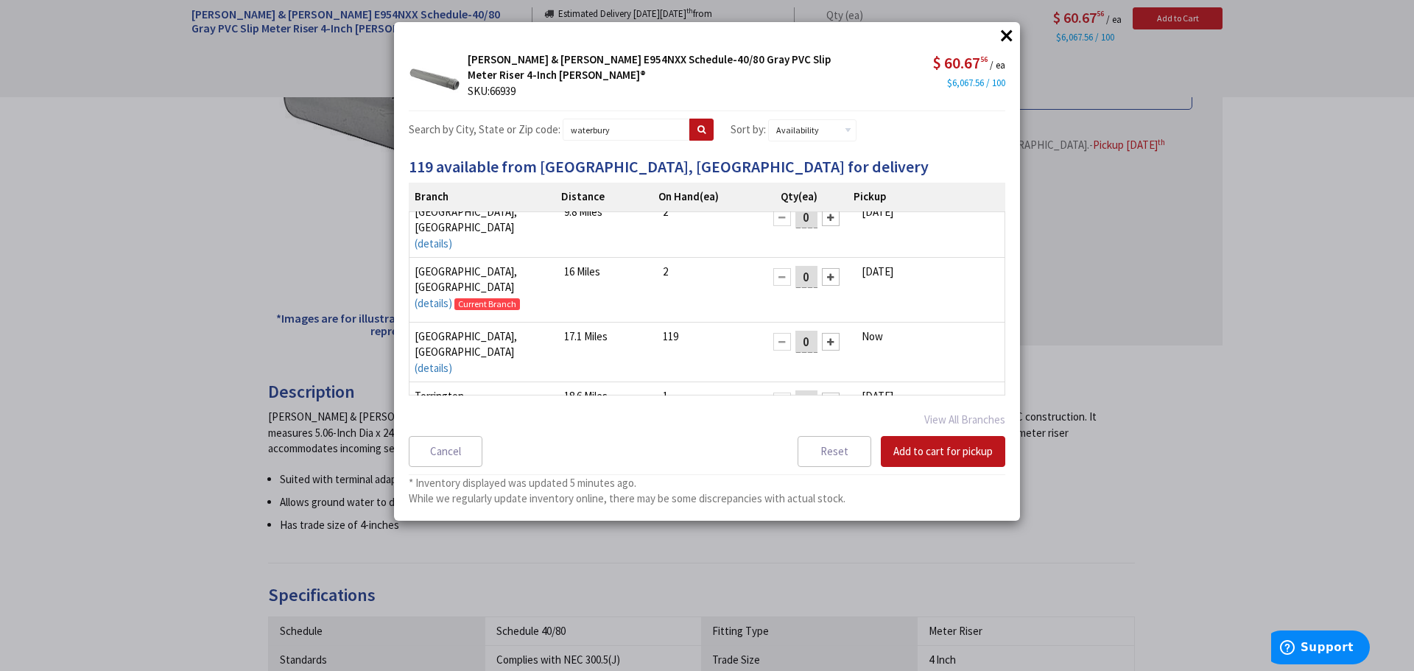
click at [1009, 33] on button "×" at bounding box center [1007, 35] width 22 height 22
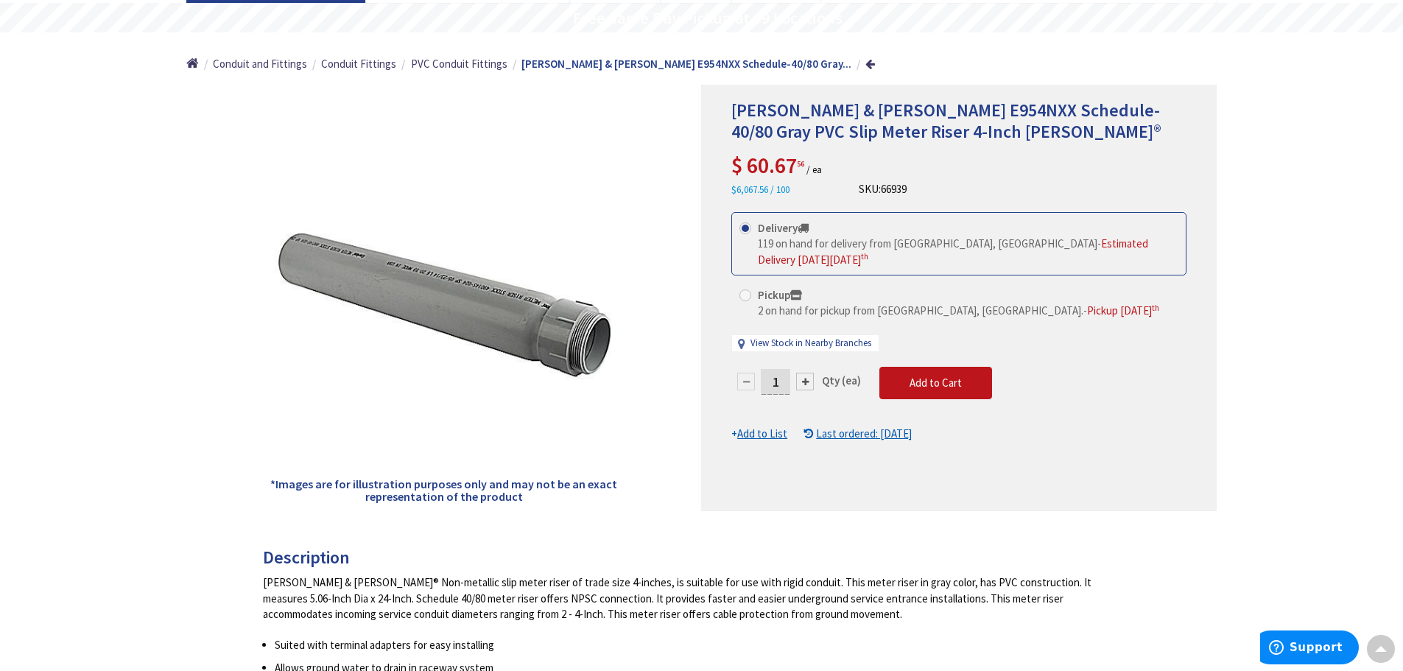
scroll to position [0, 0]
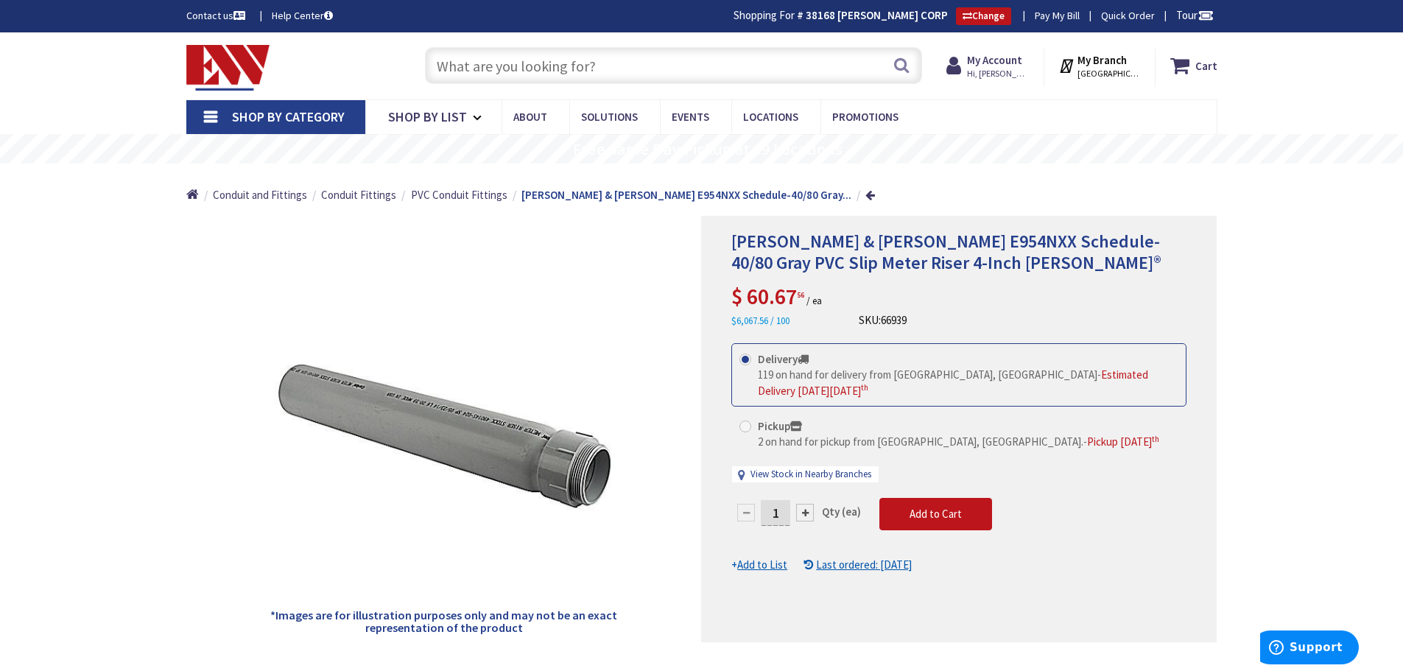
click at [627, 81] on input "text" at bounding box center [673, 65] width 497 height 37
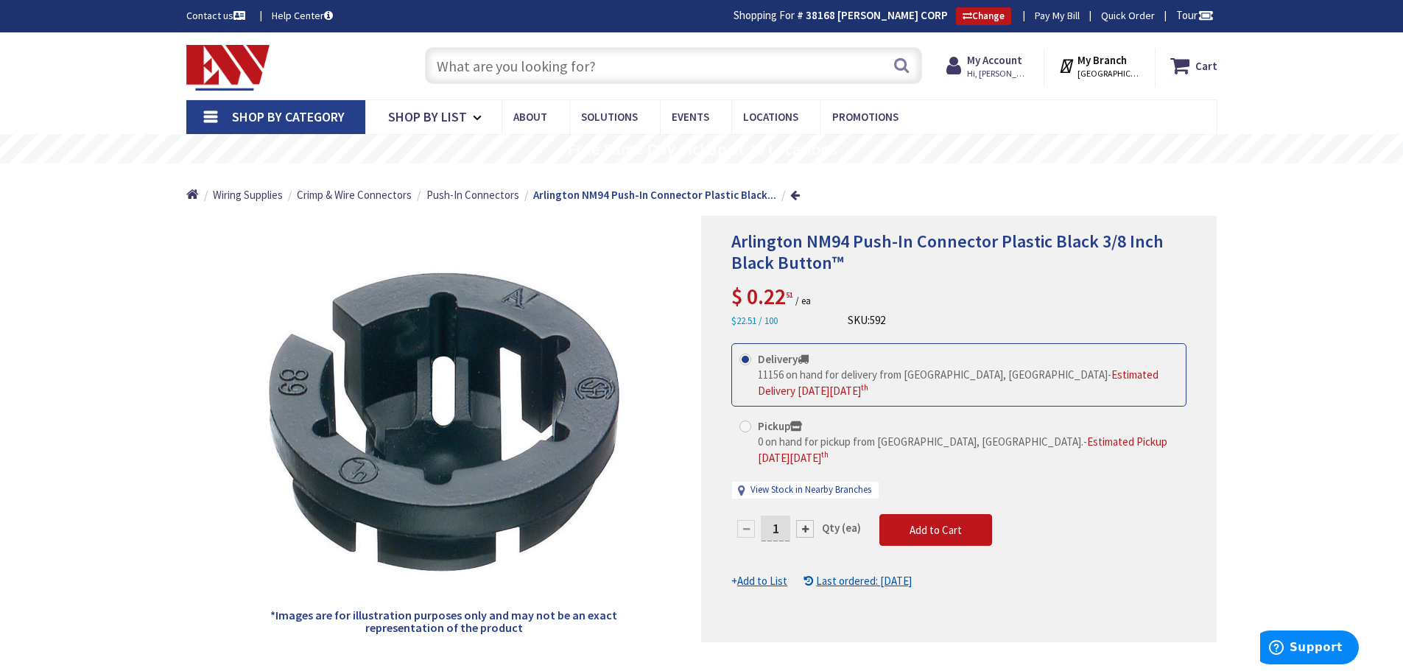
click at [536, 70] on input "text" at bounding box center [673, 65] width 497 height 37
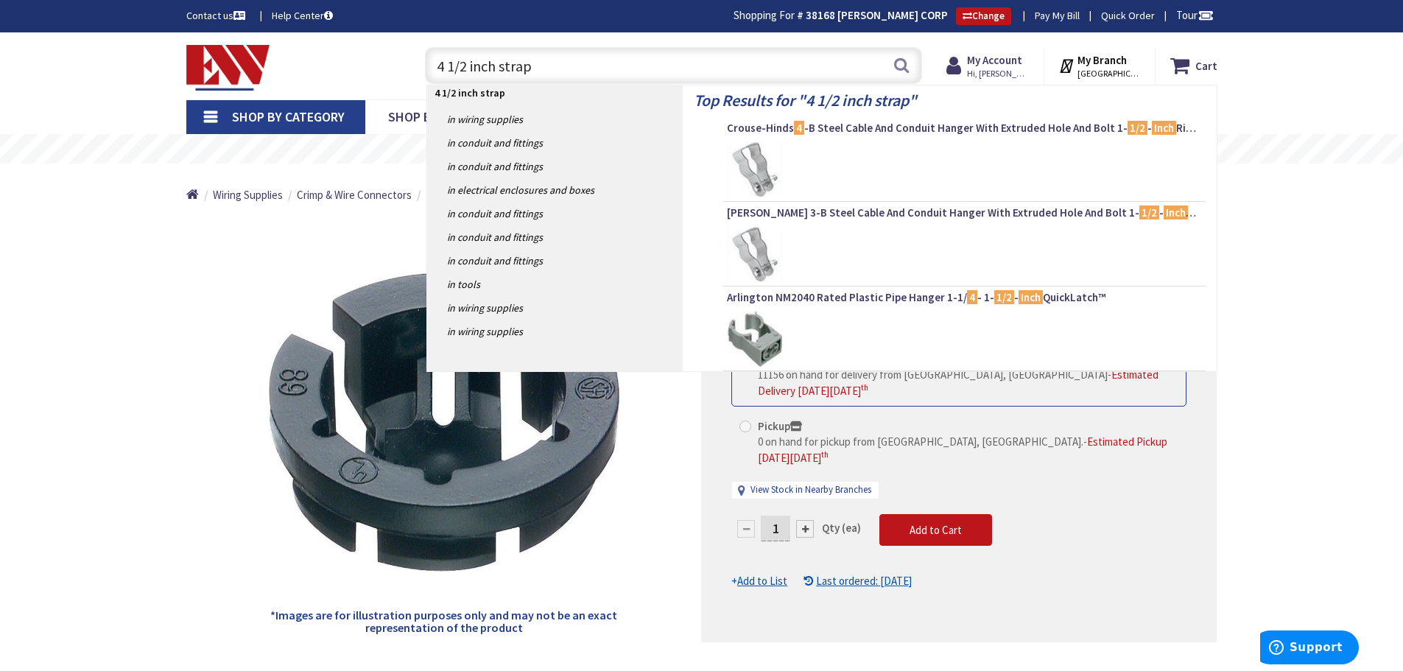
type input "4 1/2 inch strap"
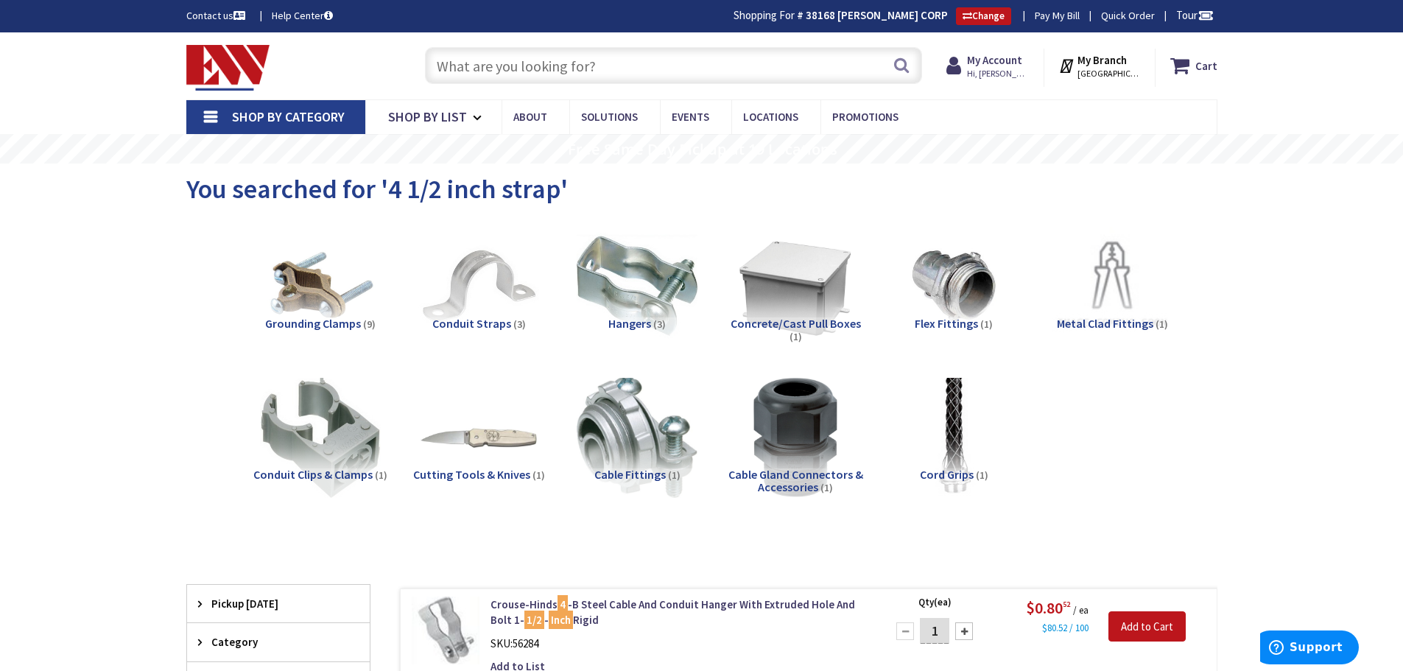
click at [527, 55] on input "text" at bounding box center [673, 65] width 497 height 37
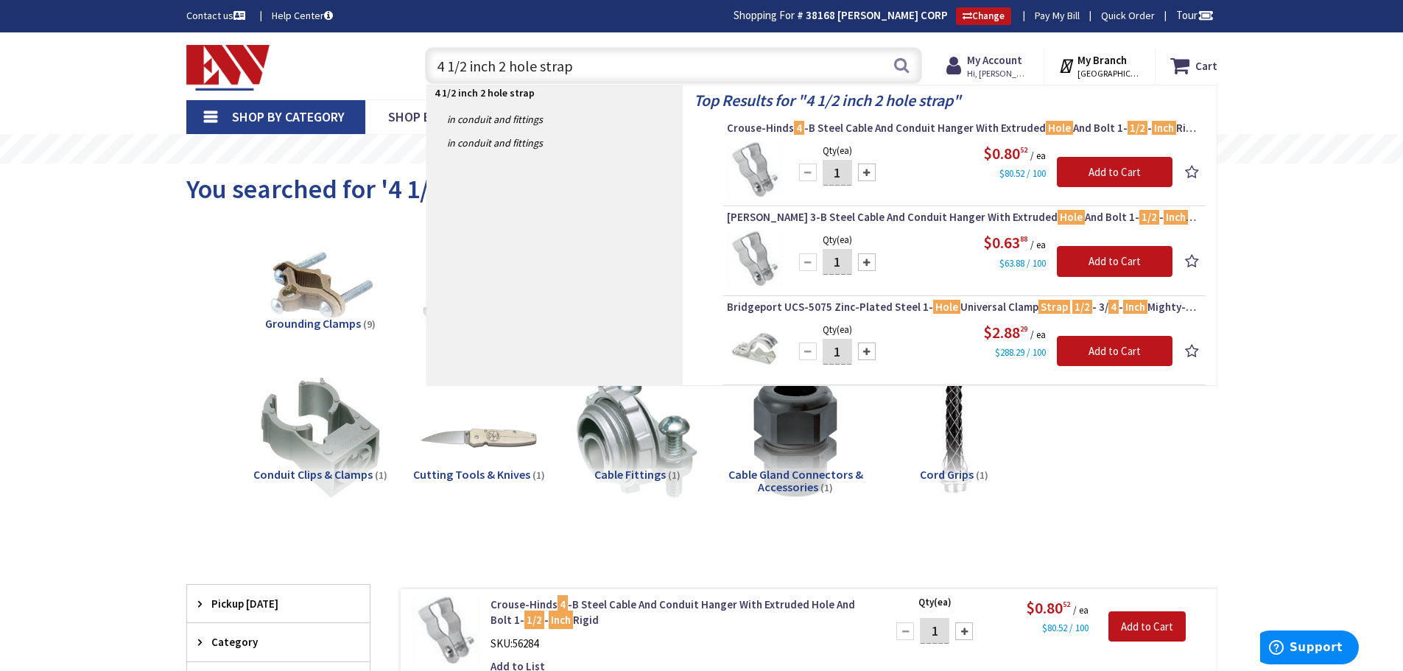
click at [465, 66] on input "4 1/2 inch 2 hole strap" at bounding box center [673, 65] width 497 height 37
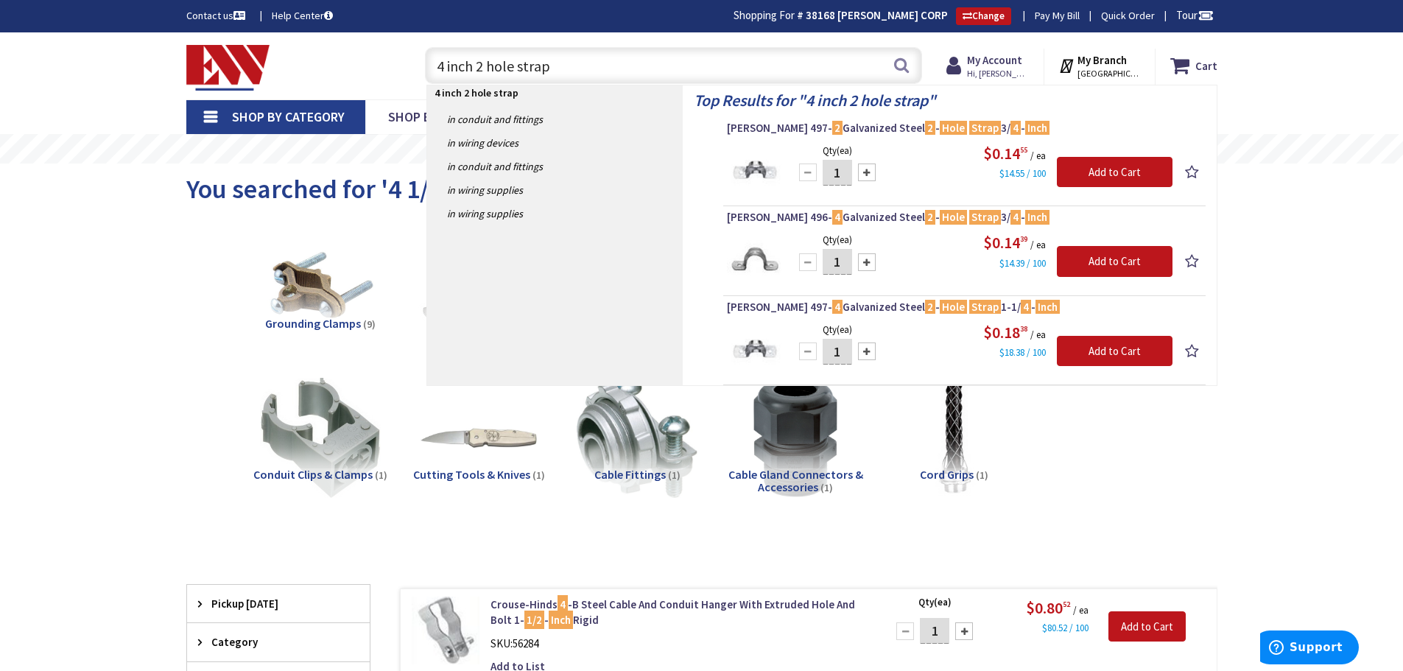
drag, startPoint x: 569, startPoint y: 71, endPoint x: 479, endPoint y: 67, distance: 90.7
click at [479, 67] on input "4 inch 2 hole strap" at bounding box center [673, 65] width 497 height 37
type input "4 inch strap"
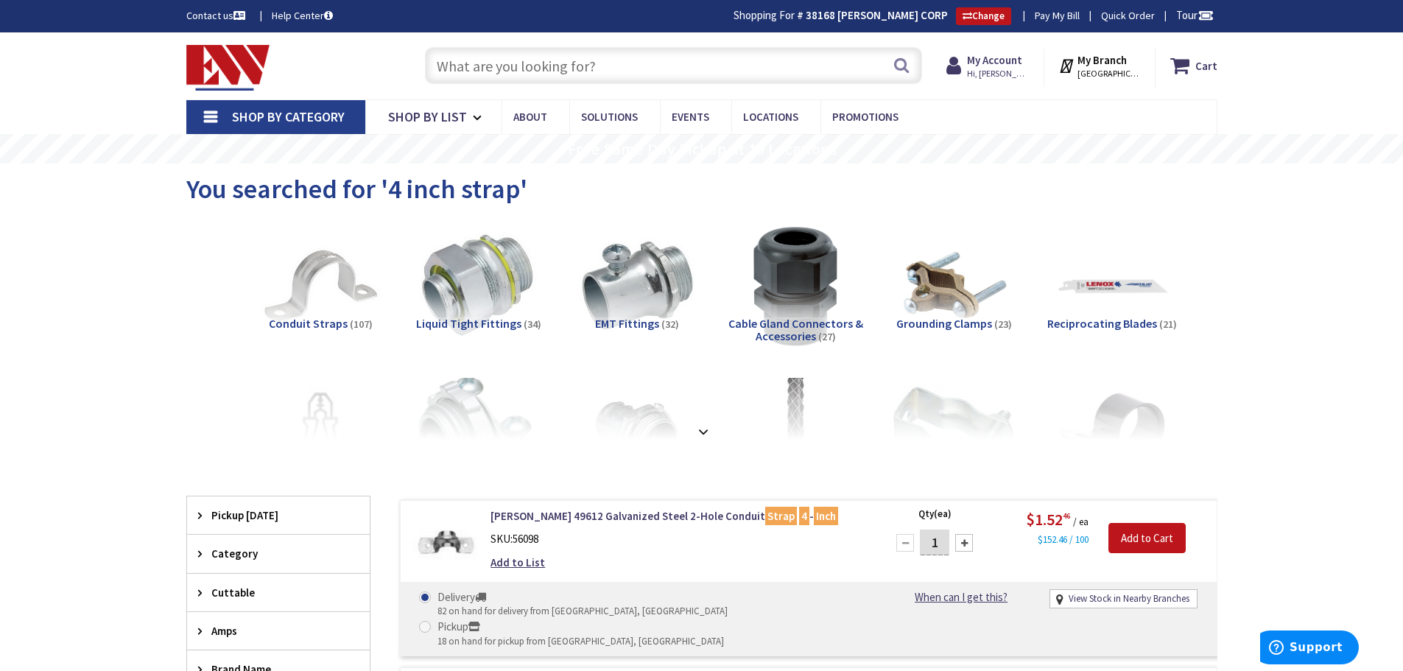
click at [617, 60] on input "text" at bounding box center [673, 65] width 497 height 37
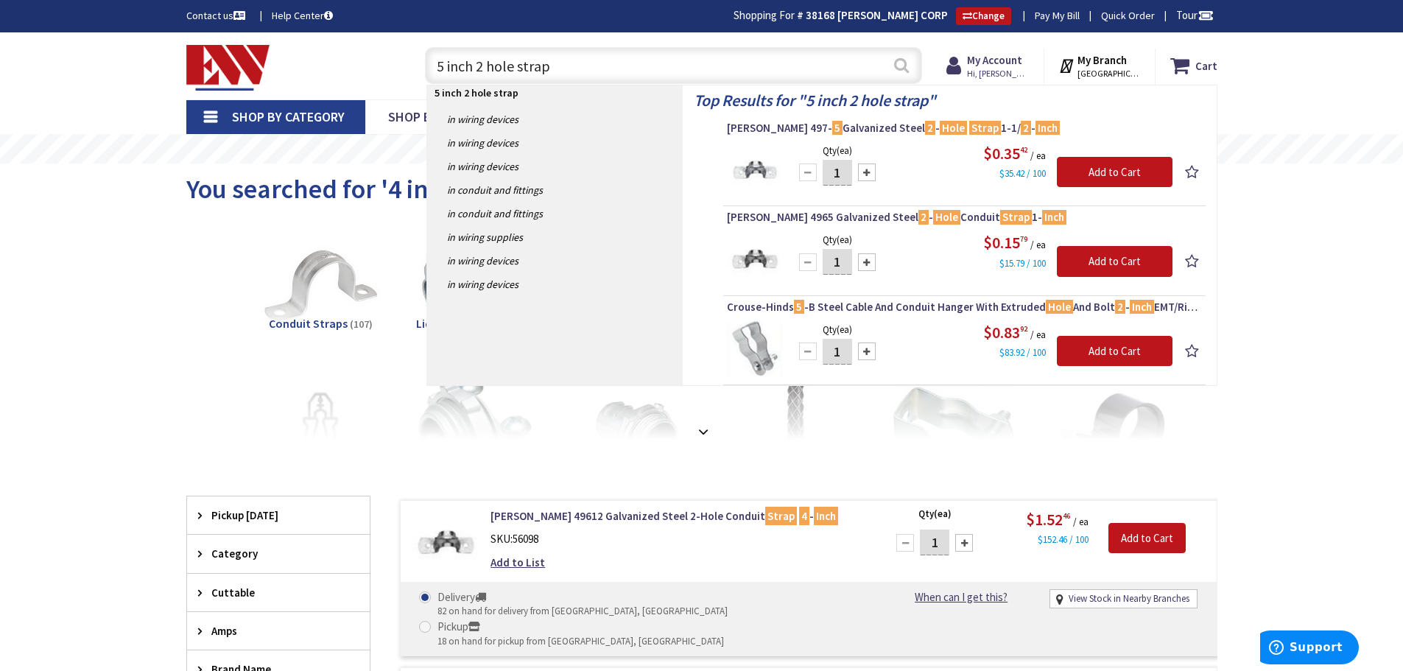
type input "5 inch 2 hole strap"
click at [905, 65] on button "Search" at bounding box center [901, 65] width 19 height 33
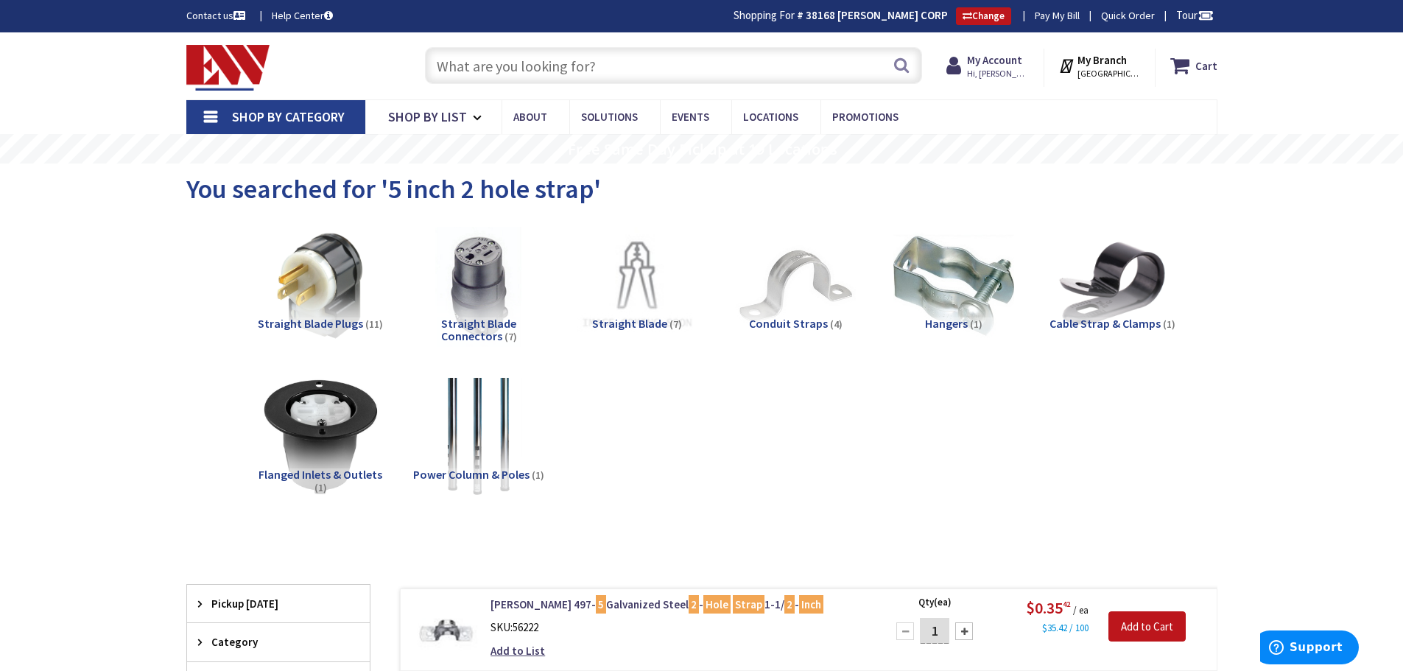
click at [596, 50] on input "text" at bounding box center [673, 65] width 497 height 37
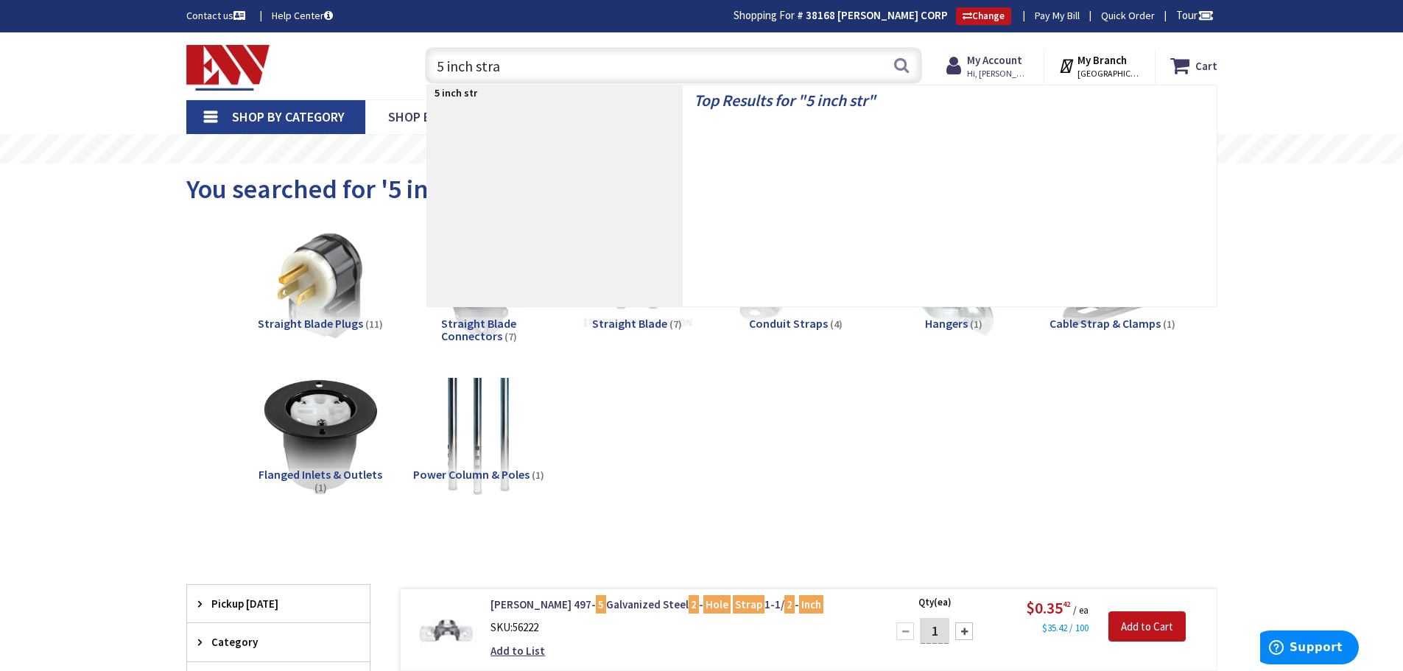
type input "5 inch strap"
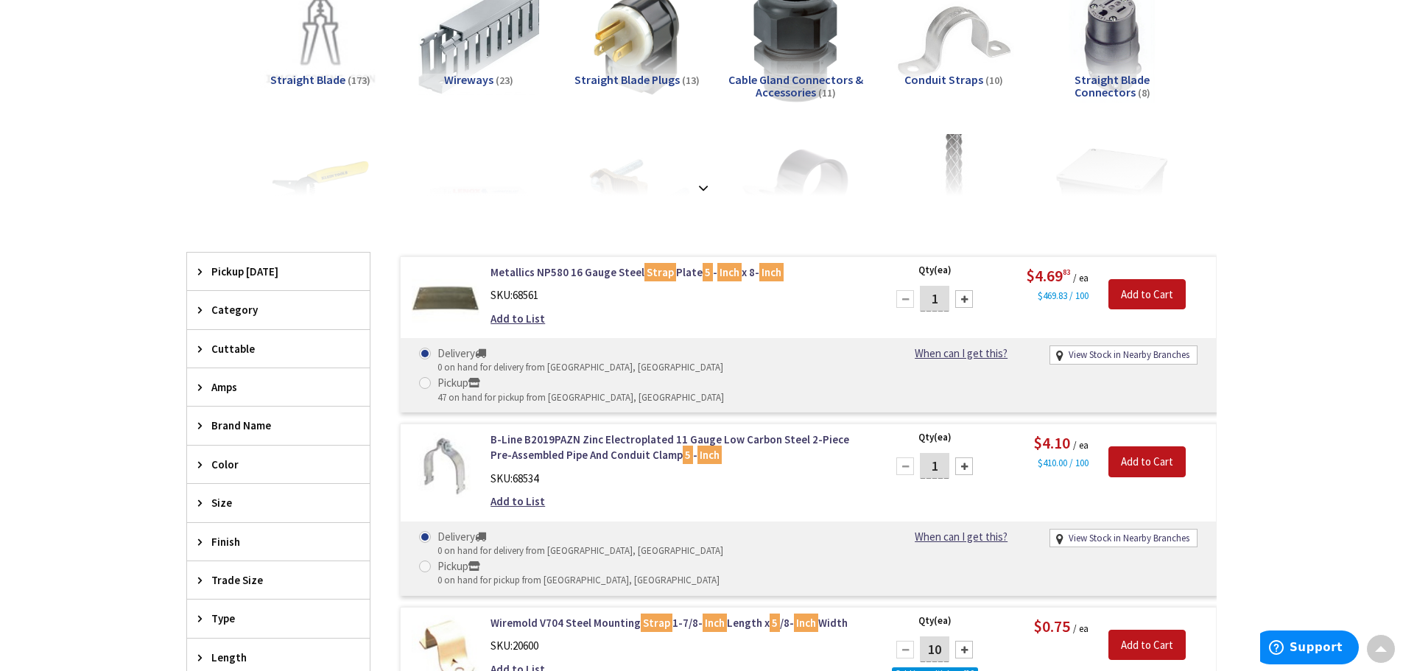
scroll to position [424, 0]
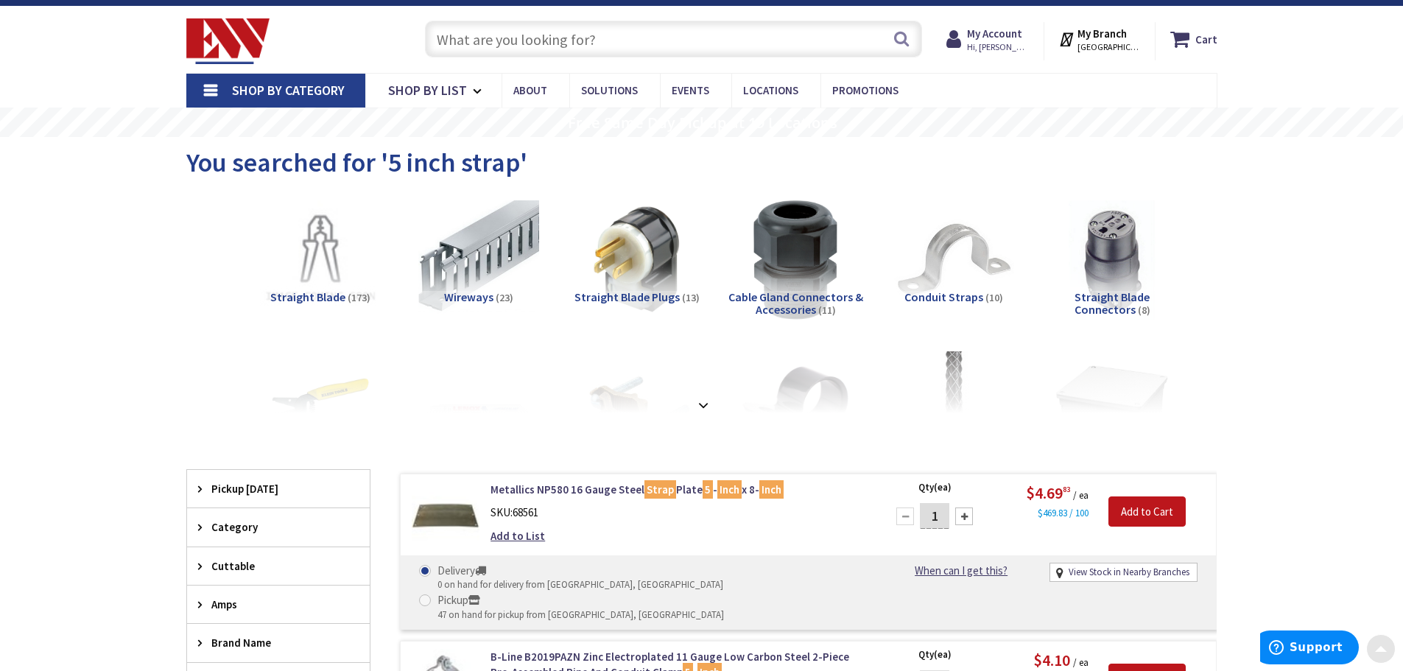
scroll to position [0, 0]
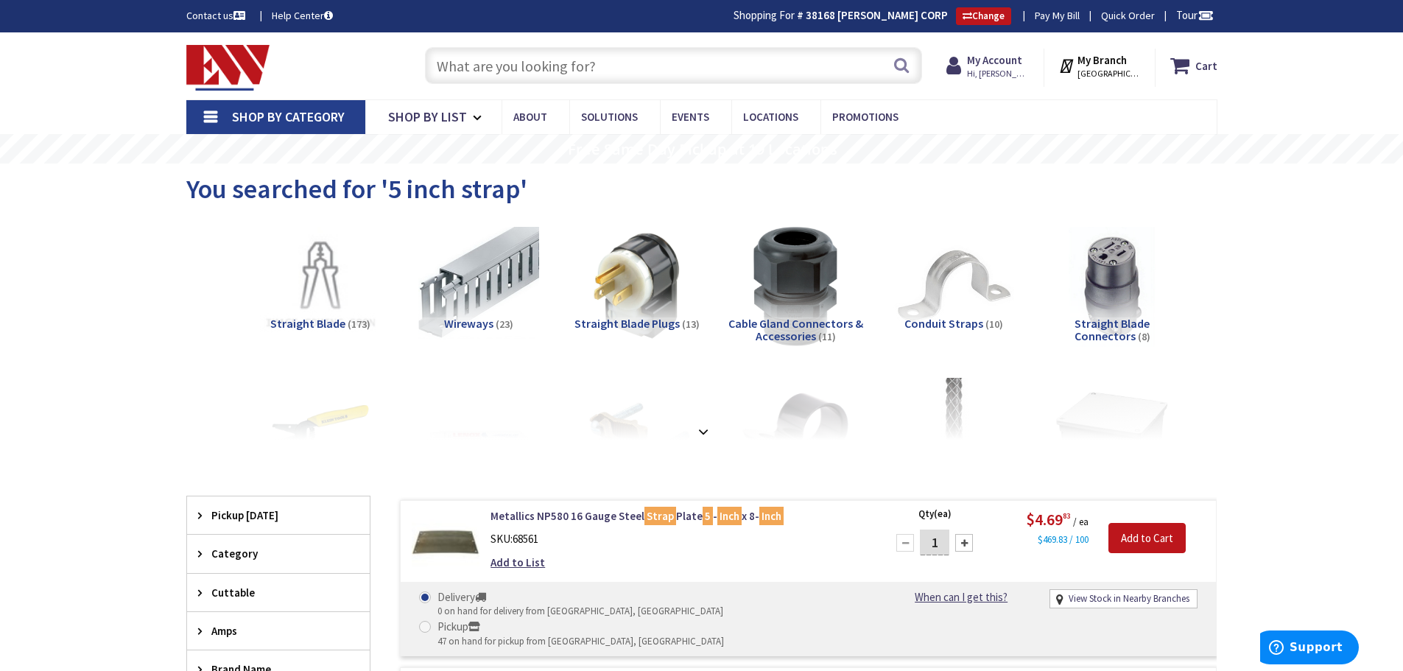
click at [590, 61] on input "text" at bounding box center [673, 65] width 497 height 37
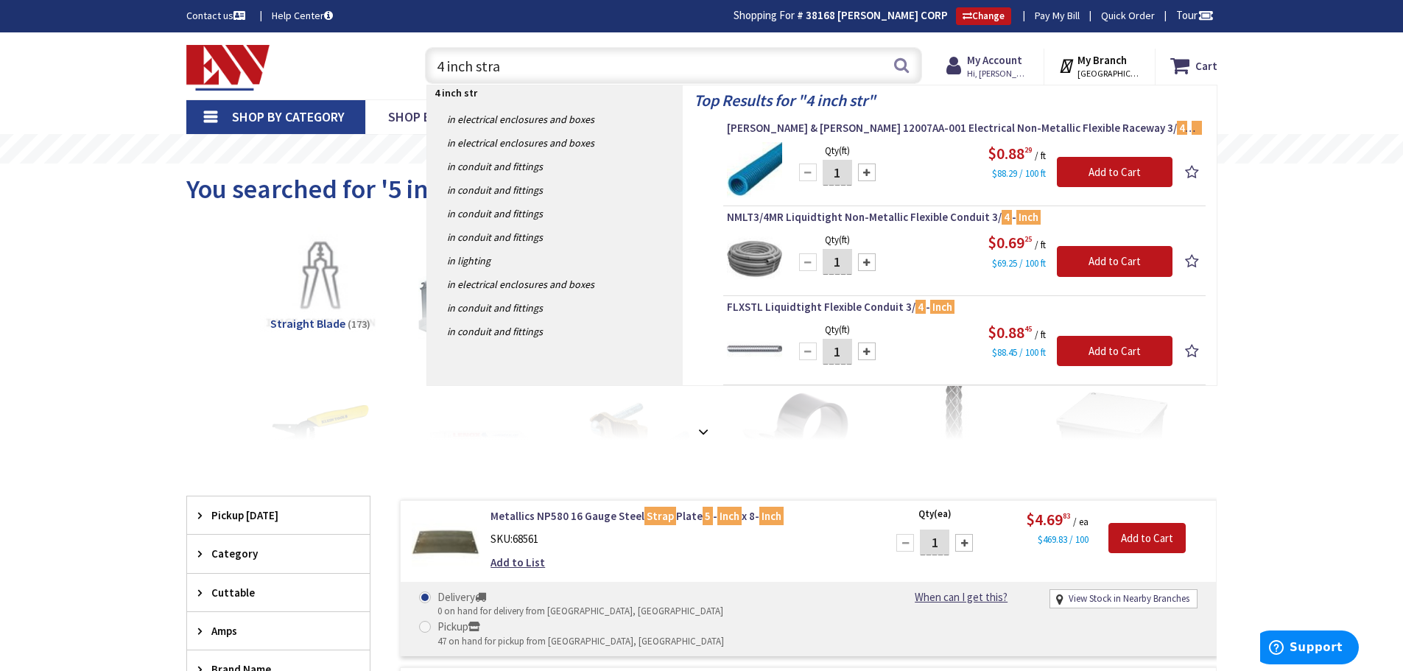
type input "4 inch strap"
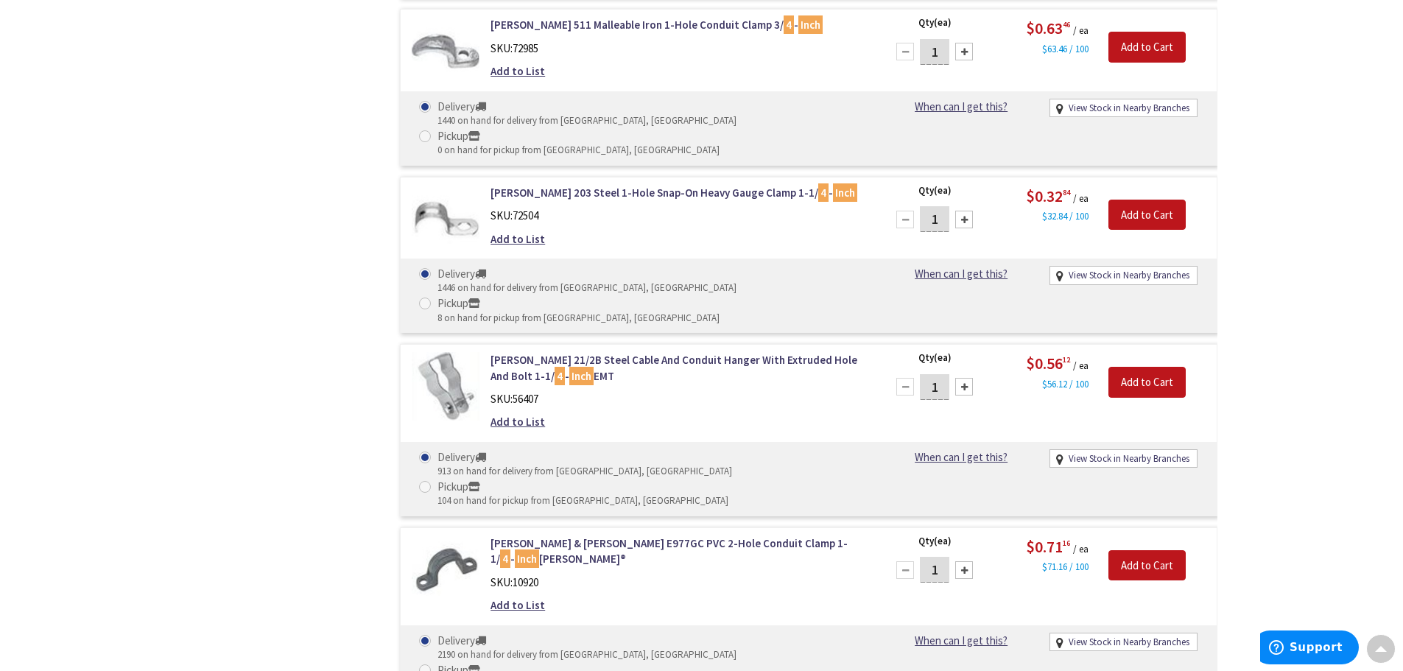
scroll to position [4419, 0]
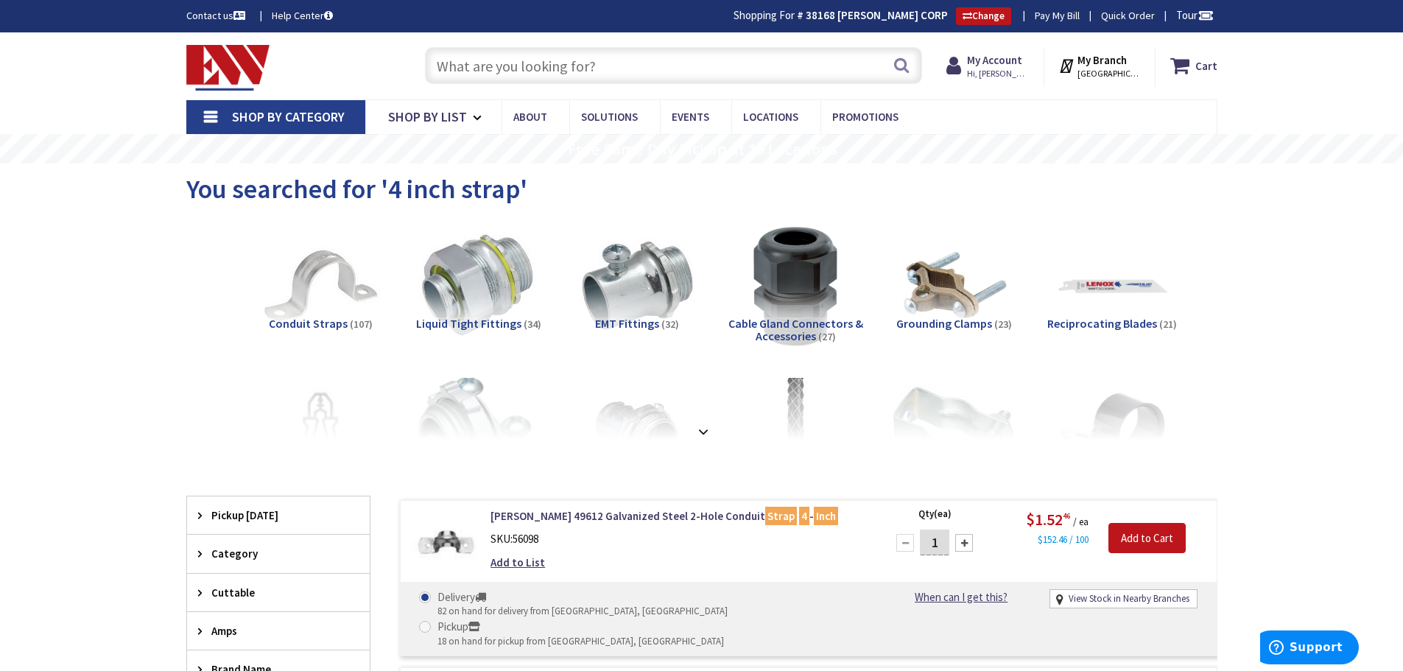
click at [548, 69] on input "text" at bounding box center [673, 65] width 497 height 37
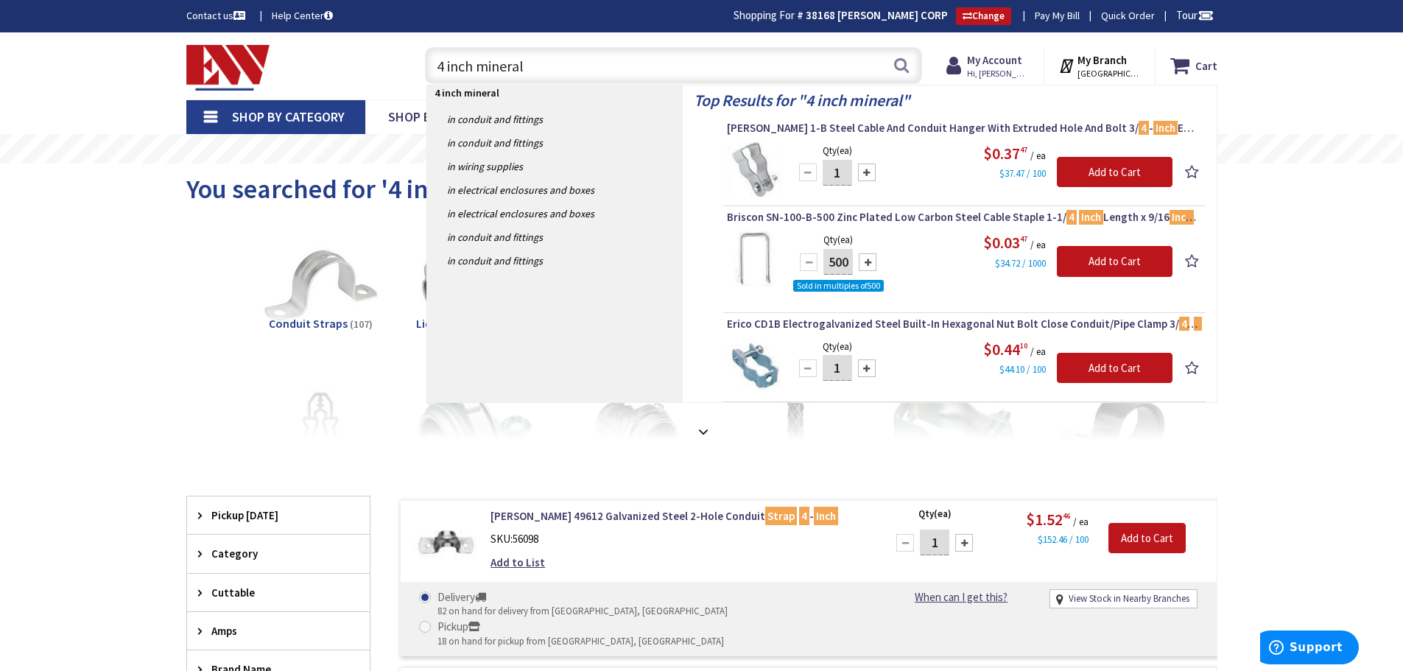
type input "4 inch mineral"
click at [904, 65] on button "Search" at bounding box center [901, 65] width 19 height 33
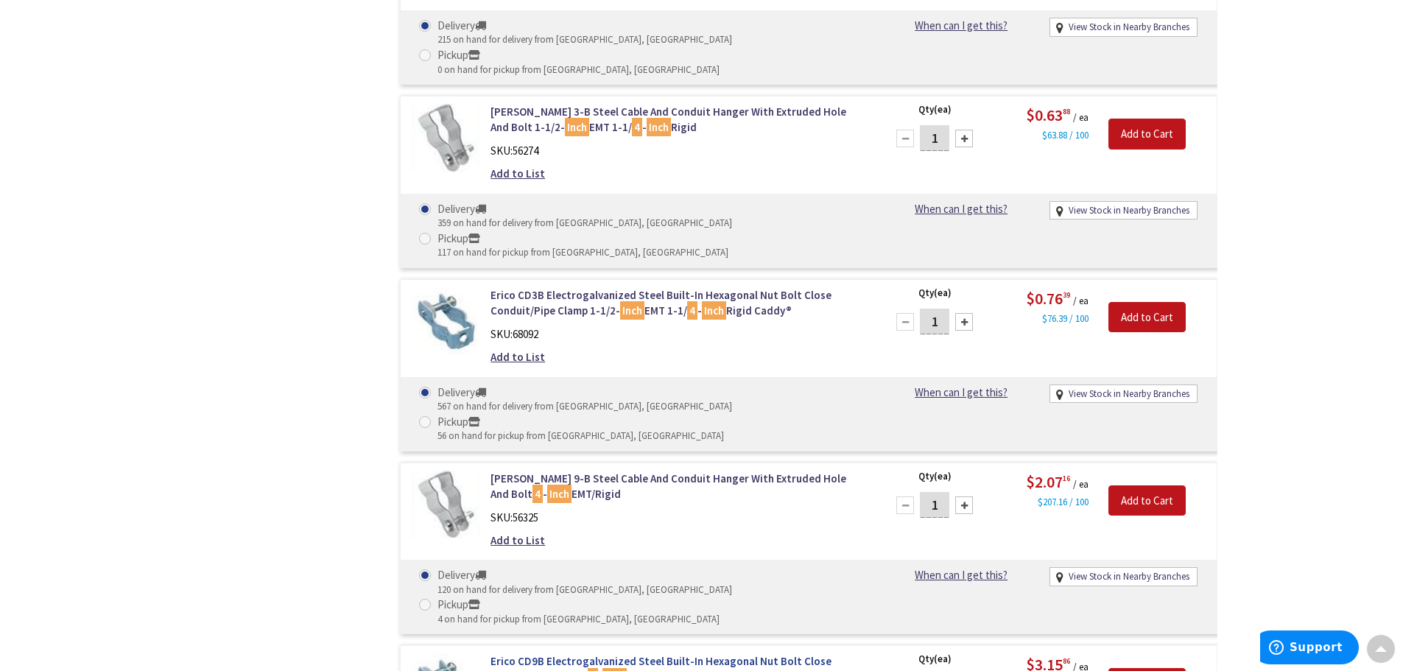
scroll to position [1991, 0]
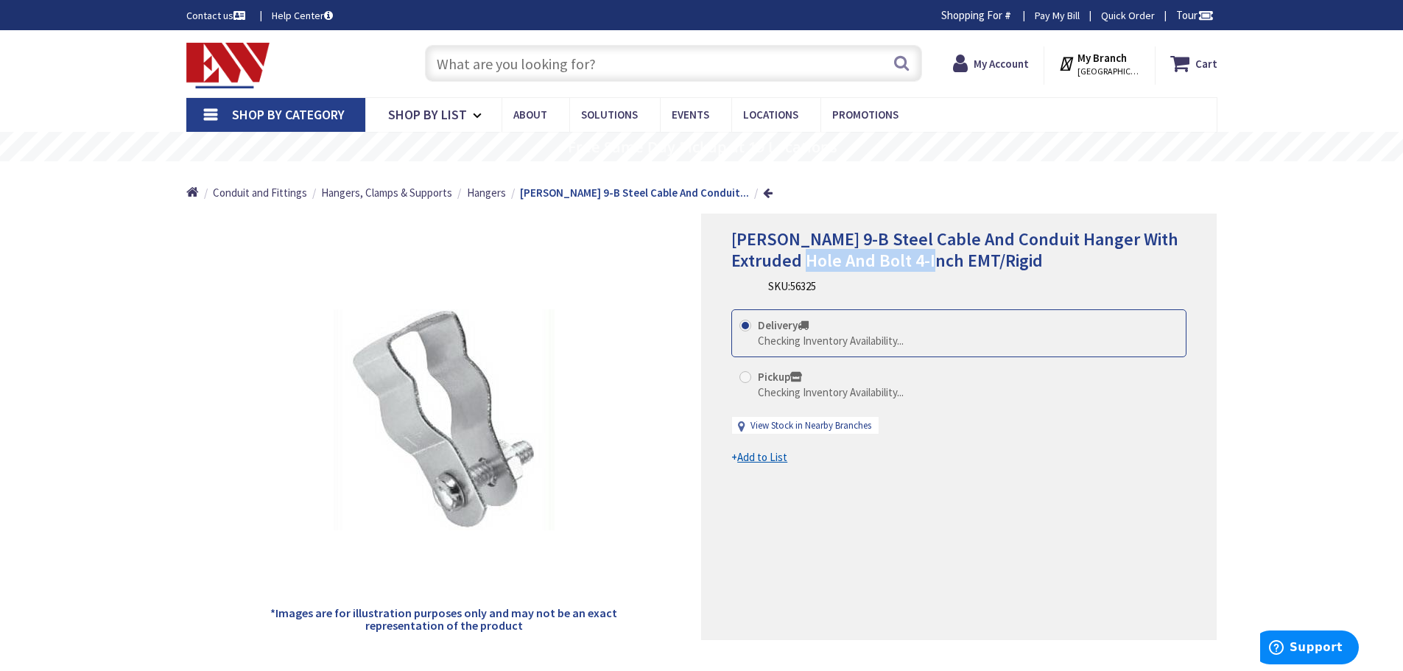
drag, startPoint x: 814, startPoint y: 254, endPoint x: 958, endPoint y: 261, distance: 144.5
click at [951, 258] on span "Crouse-Hinds 9-B Steel Cable And Conduit Hanger With Extruded Hole And Bolt 4-I…" at bounding box center [954, 250] width 447 height 44
click at [1077, 275] on div "Crouse-Hinds 9-B Steel Cable And Conduit Hanger With Extruded Hole And Bolt 4-I…" at bounding box center [958, 262] width 455 height 66
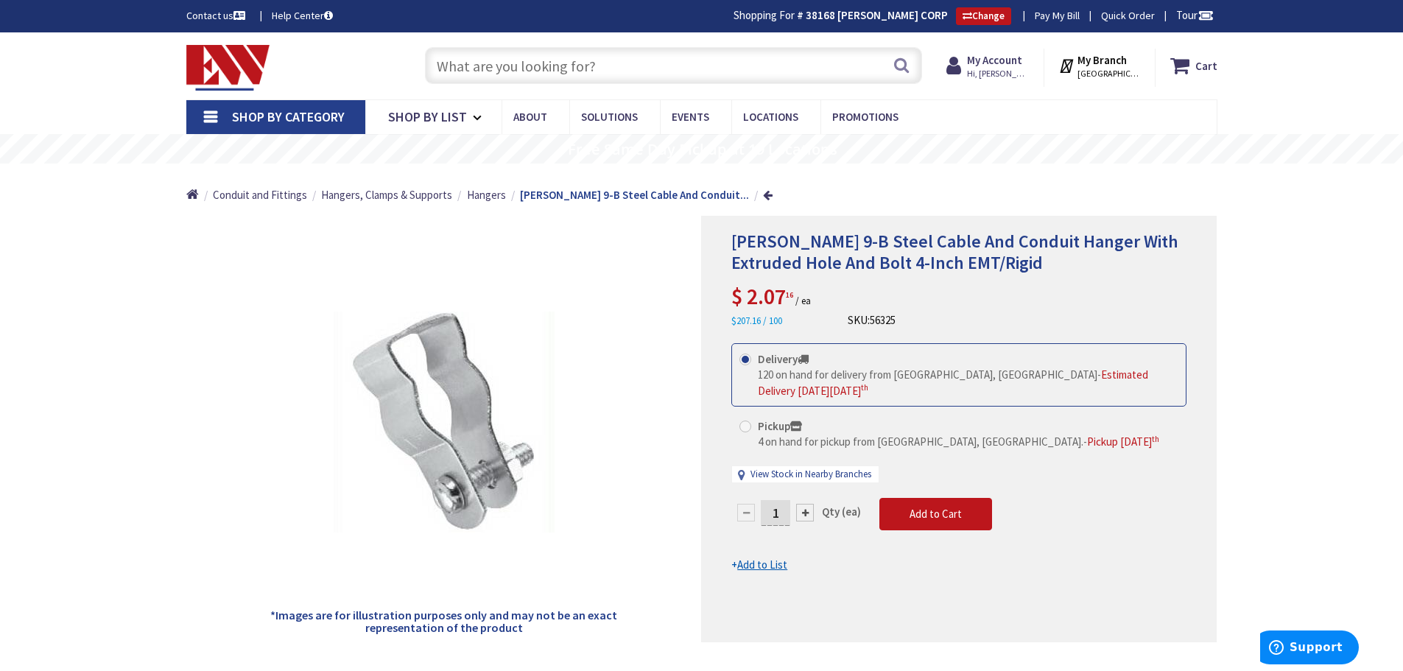
click at [622, 73] on input "text" at bounding box center [673, 65] width 497 height 37
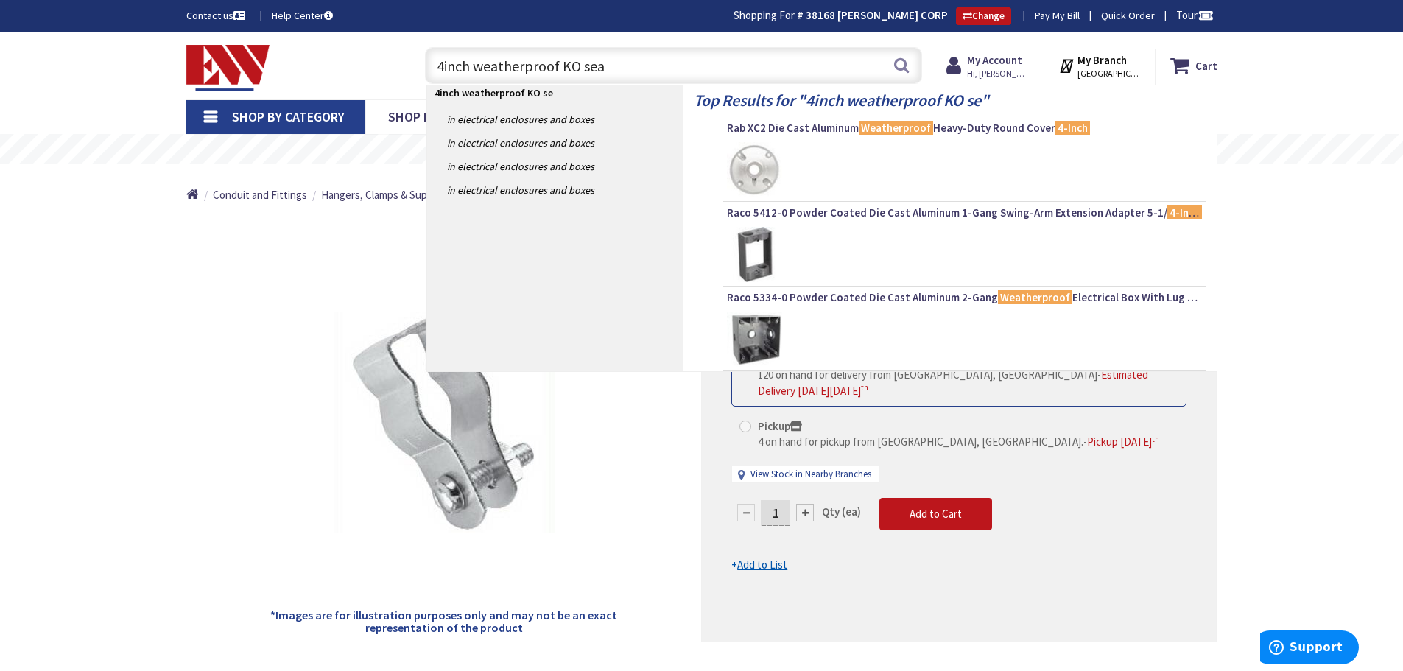
type input "4inch weatherproof KO seal"
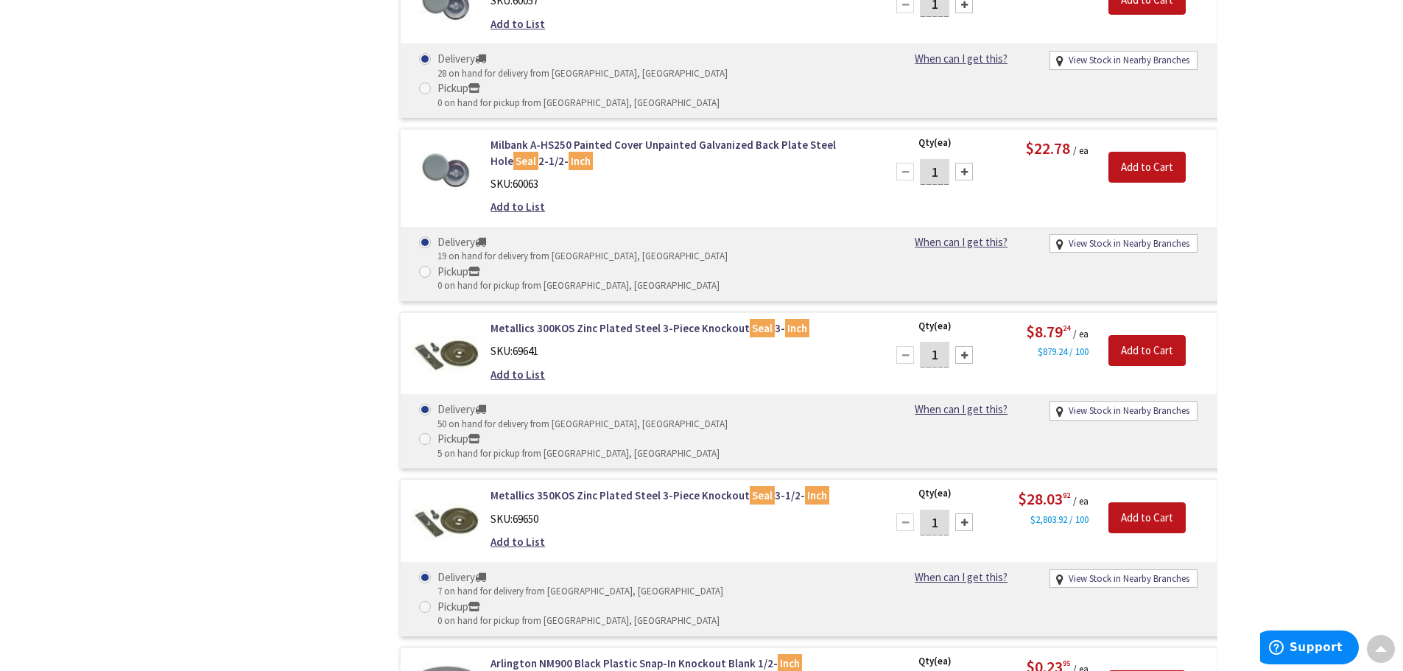
scroll to position [5108, 0]
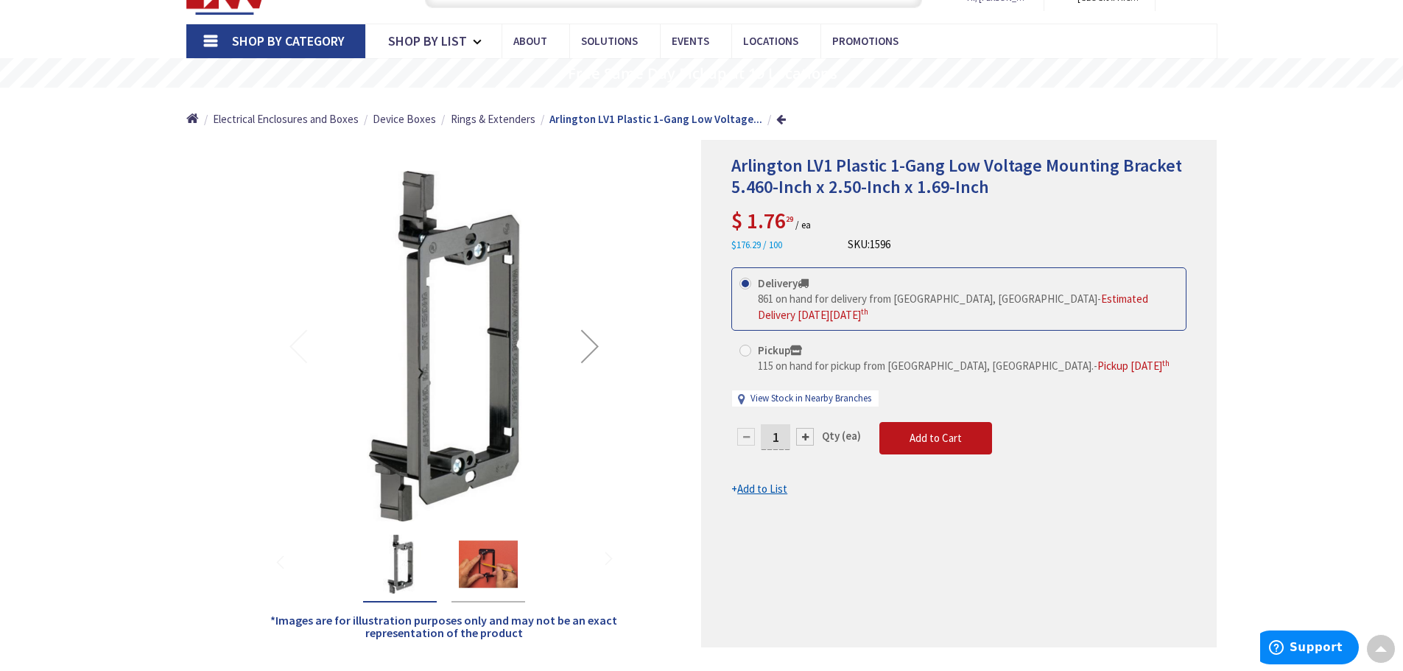
scroll to position [76, 0]
